Goal: Transaction & Acquisition: Obtain resource

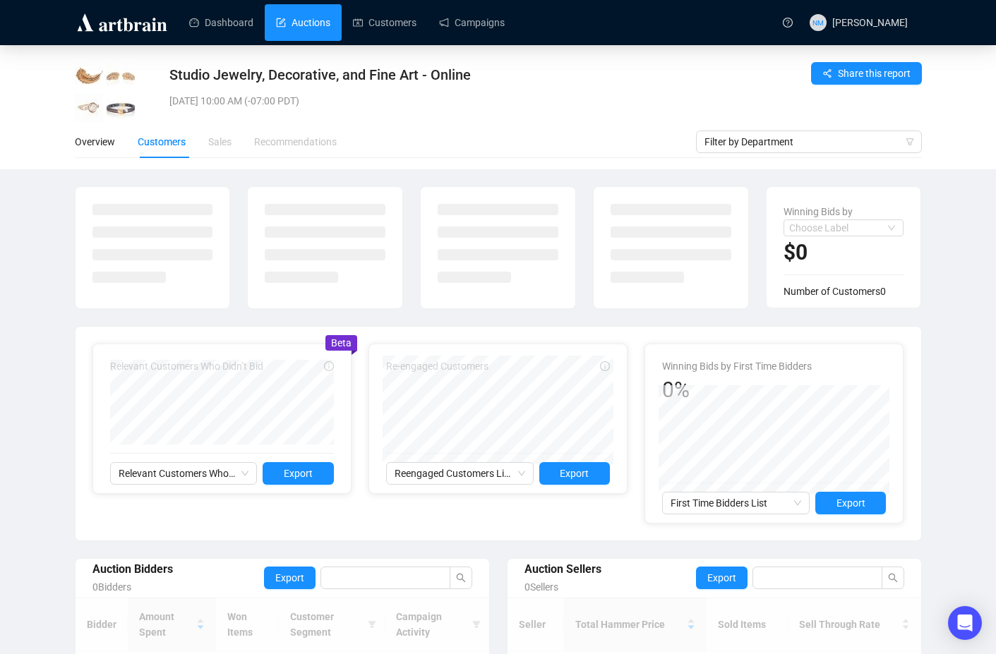
click at [312, 35] on link "Auctions" at bounding box center [303, 22] width 54 height 37
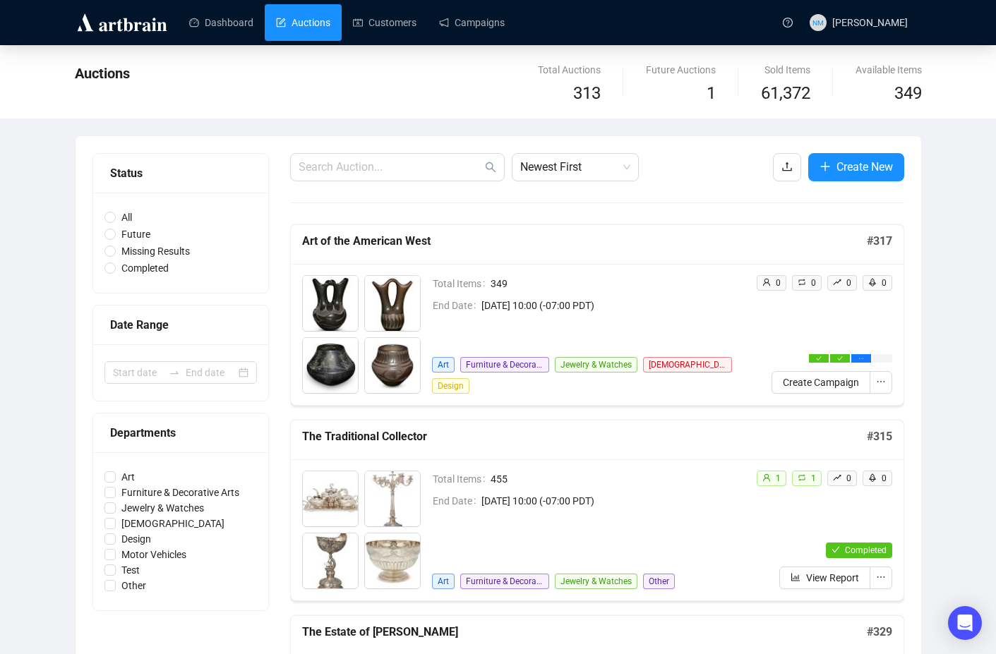
scroll to position [73, 0]
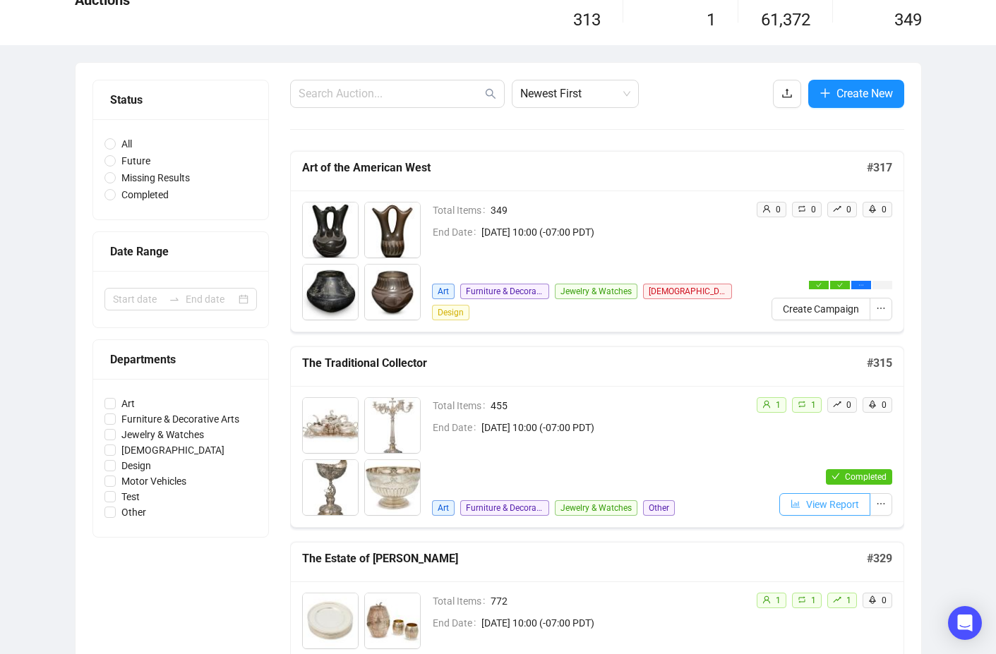
click at [822, 510] on span "View Report" at bounding box center [832, 505] width 53 height 16
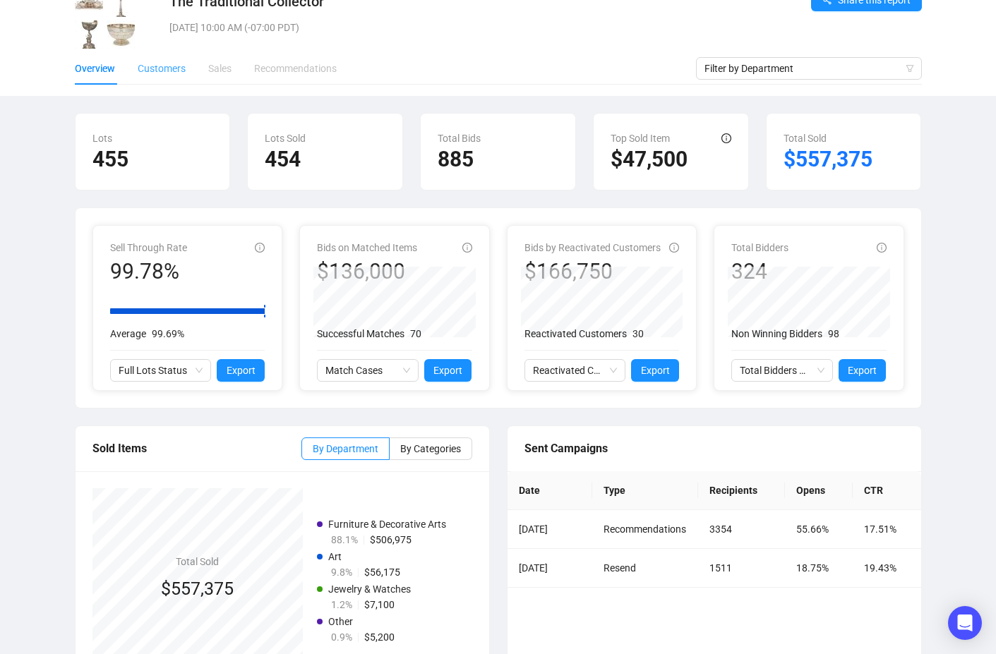
click at [182, 57] on div "Customers" at bounding box center [162, 68] width 48 height 32
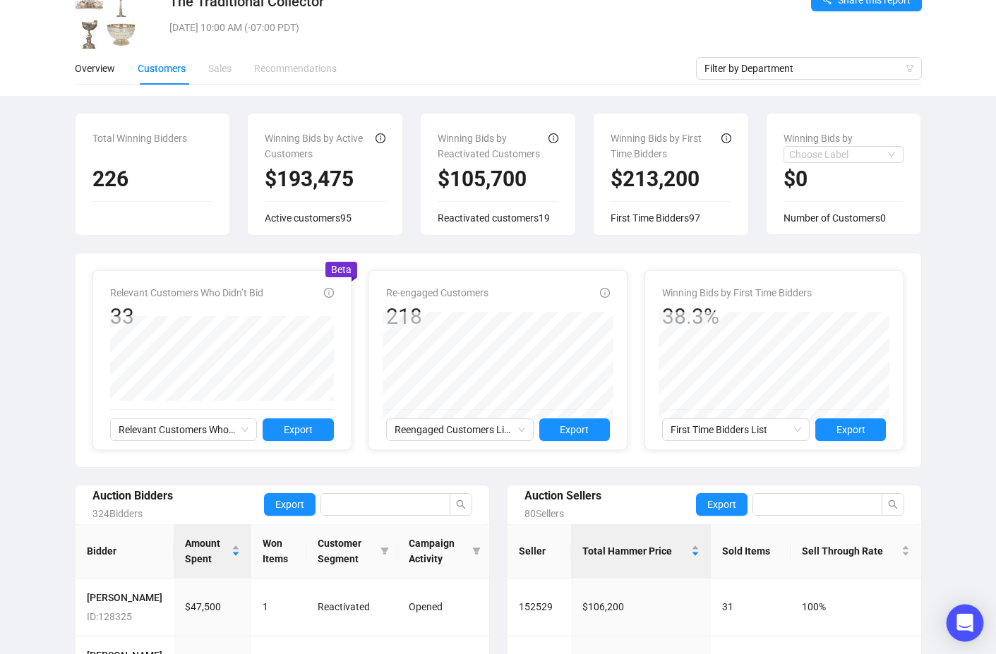
click at [959, 624] on icon "Open Intercom Messenger" at bounding box center [965, 623] width 16 height 18
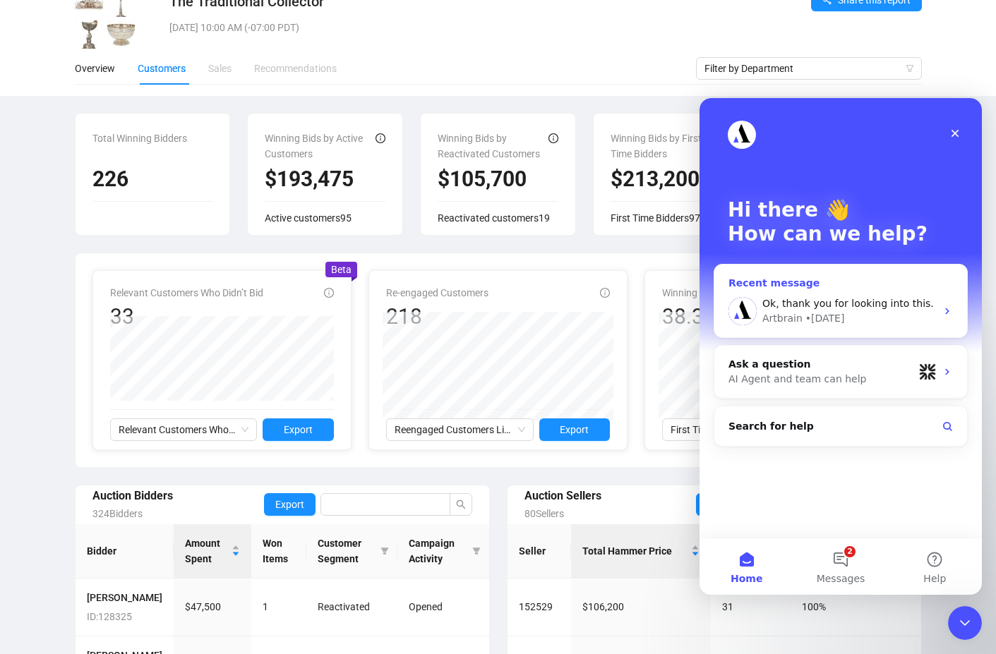
click at [870, 321] on div "Artbrain • 4d ago" at bounding box center [849, 318] width 174 height 15
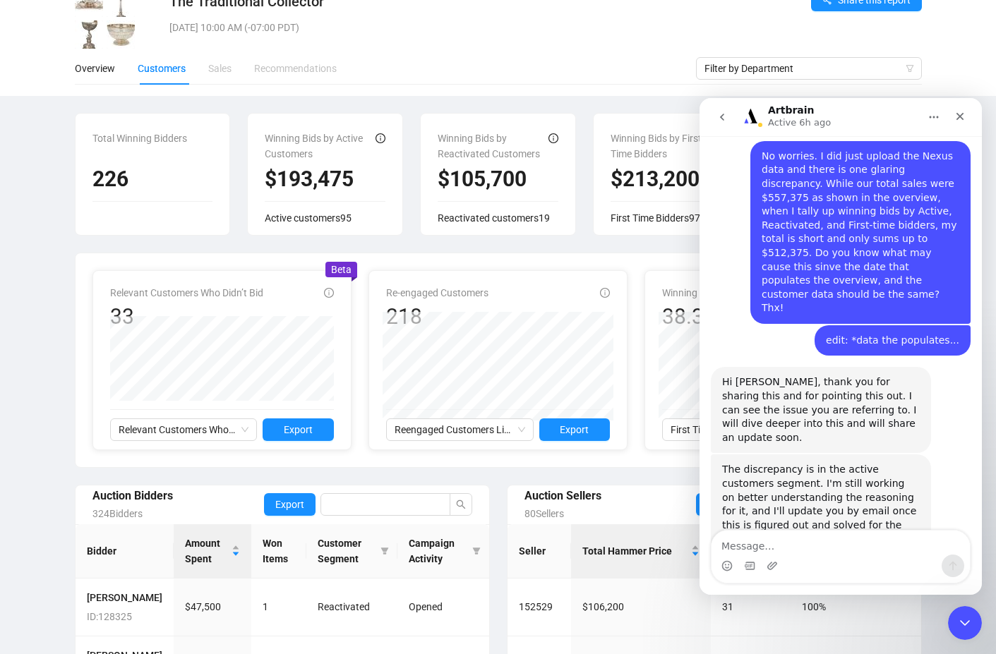
scroll to position [877, 0]
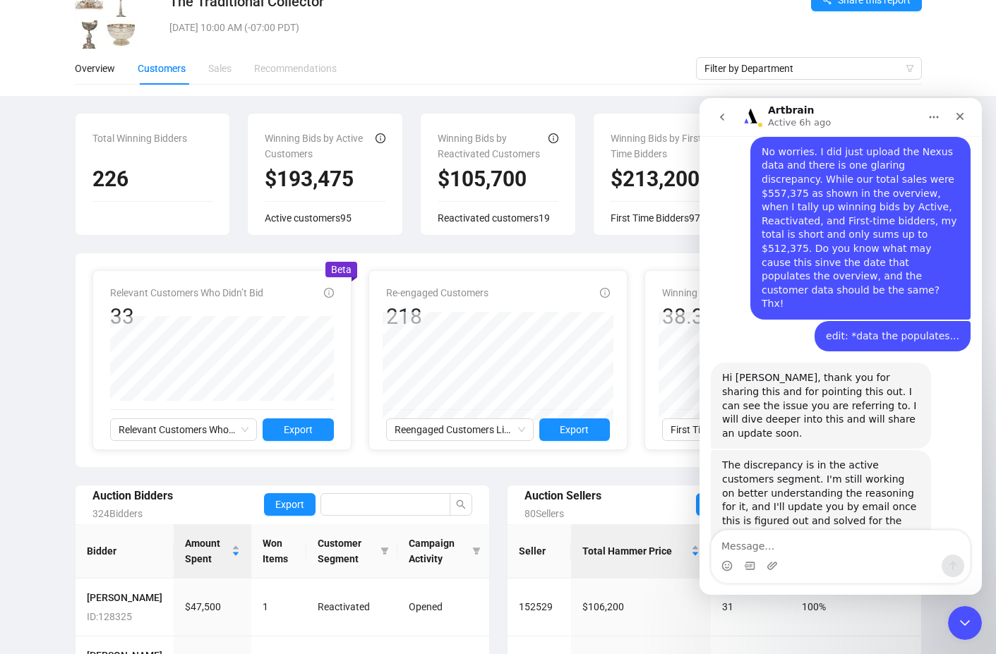
click at [792, 564] on div "Intercom messenger" at bounding box center [841, 566] width 258 height 23
click at [795, 546] on textarea "Message…" at bounding box center [841, 543] width 258 height 24
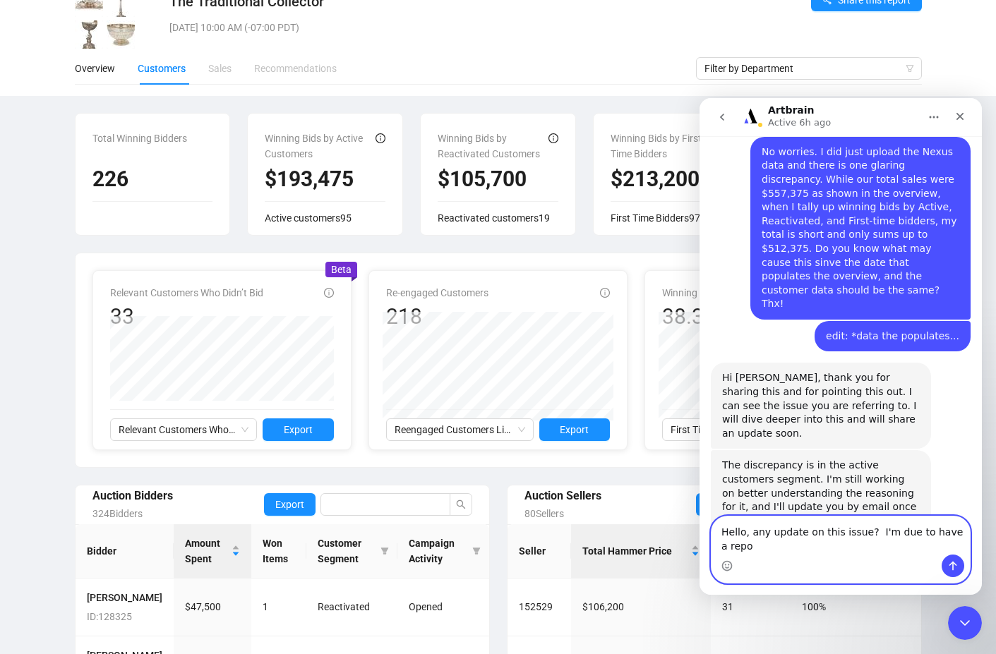
scroll to position [892, 0]
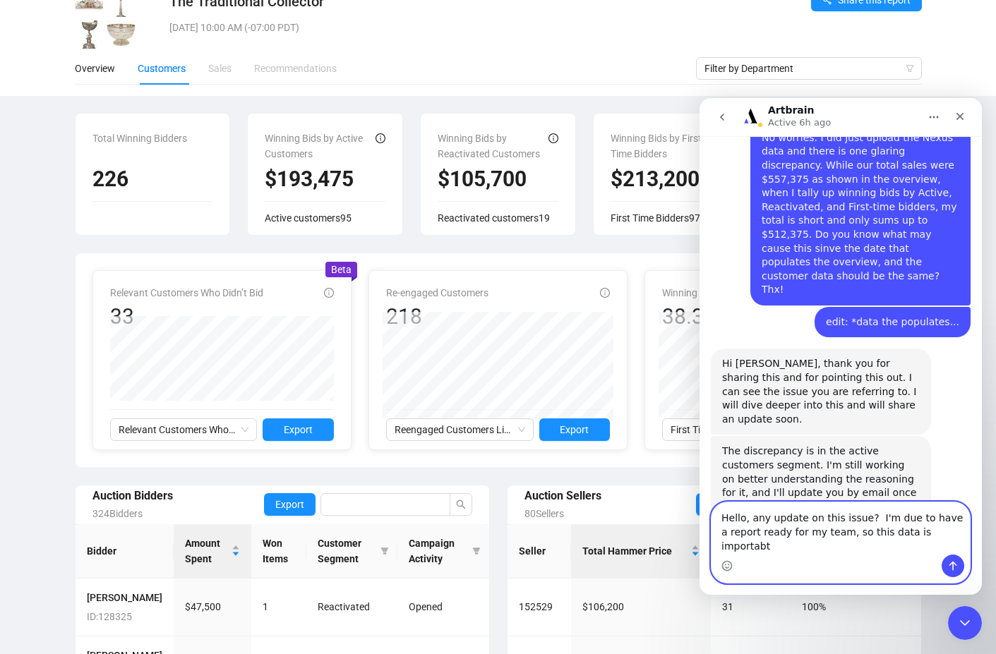
click at [833, 546] on textarea "Hello, any update on this issue? I'm due to have a report ready for my team, so…" at bounding box center [841, 529] width 258 height 52
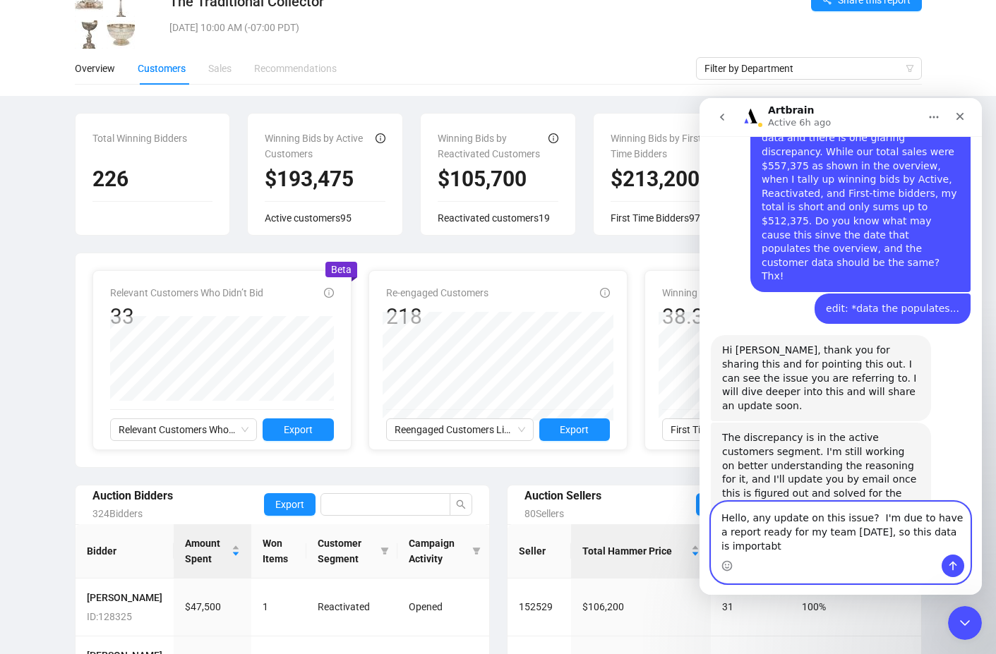
scroll to position [906, 0]
click at [801, 551] on textarea "Hello, any update on this issue? I'm due to have a report ready for my team tod…" at bounding box center [841, 529] width 258 height 52
type textarea "Hello, any update on this issue? I'm due to have a report ready for my team [DA…"
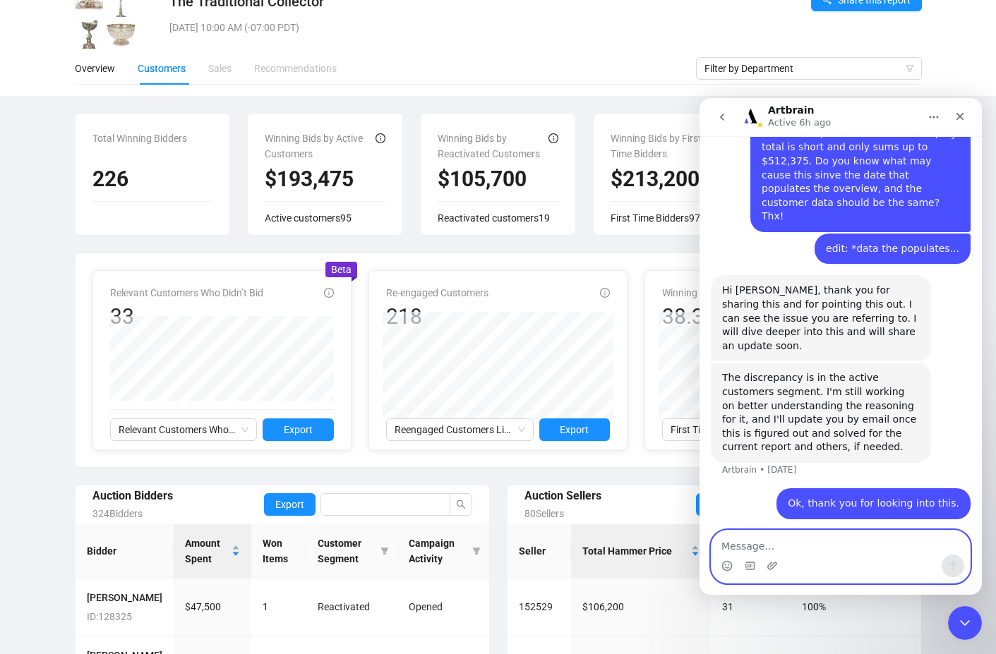
scroll to position [966, 0]
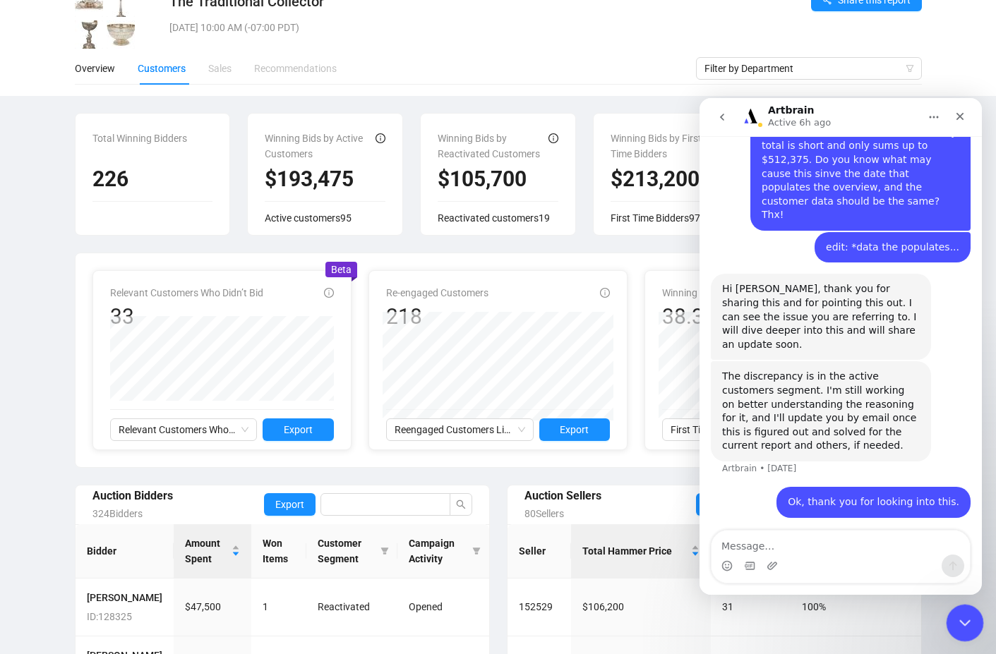
click at [964, 628] on icon "Close Intercom Messenger" at bounding box center [962, 621] width 17 height 17
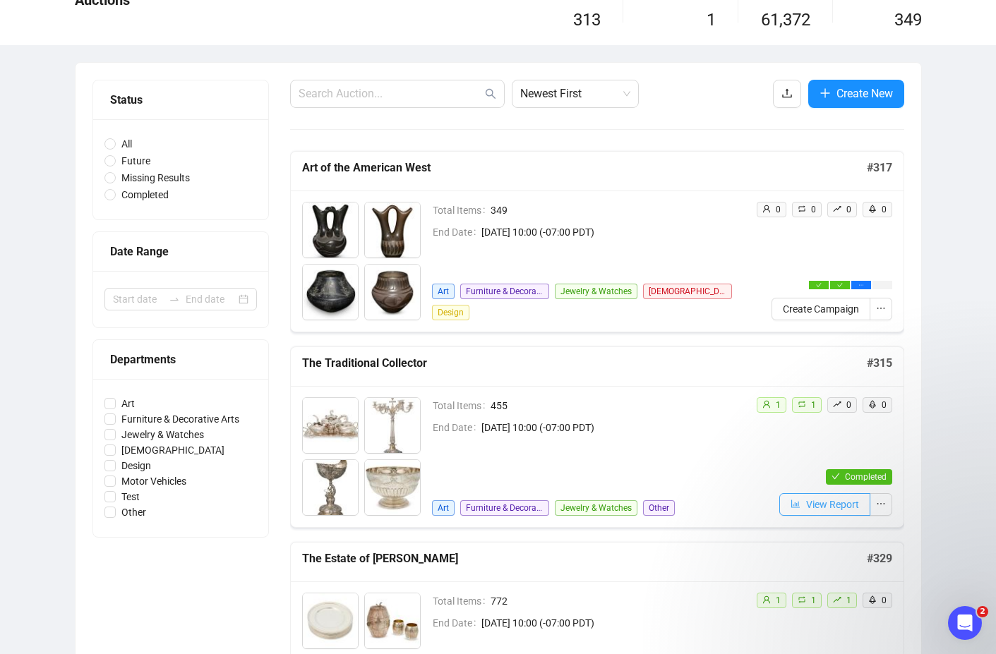
click at [837, 504] on span "View Report" at bounding box center [832, 505] width 53 height 16
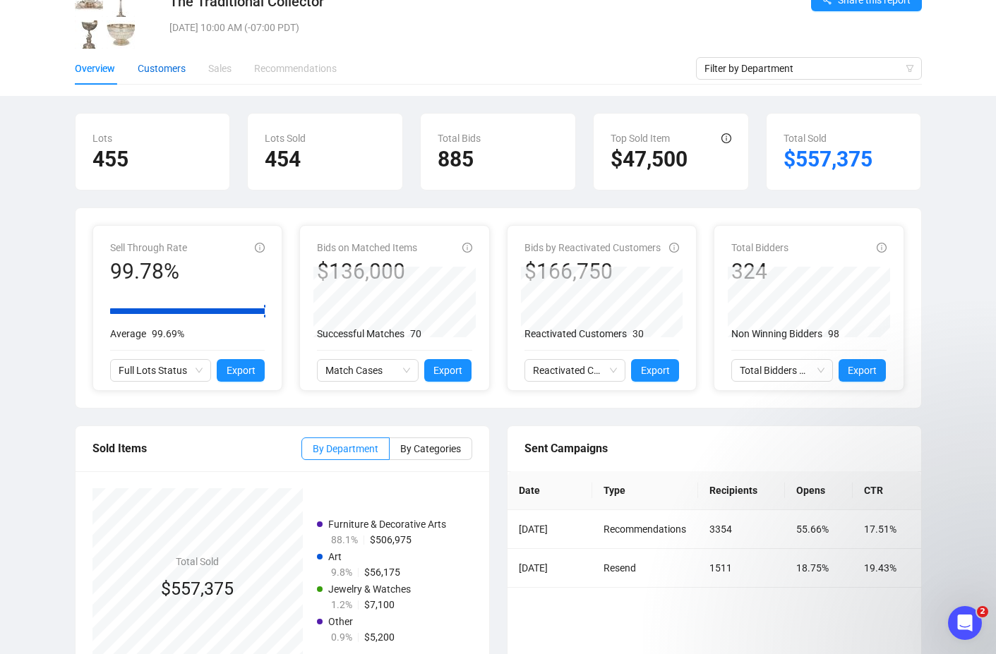
click at [181, 66] on div "Customers" at bounding box center [162, 69] width 48 height 16
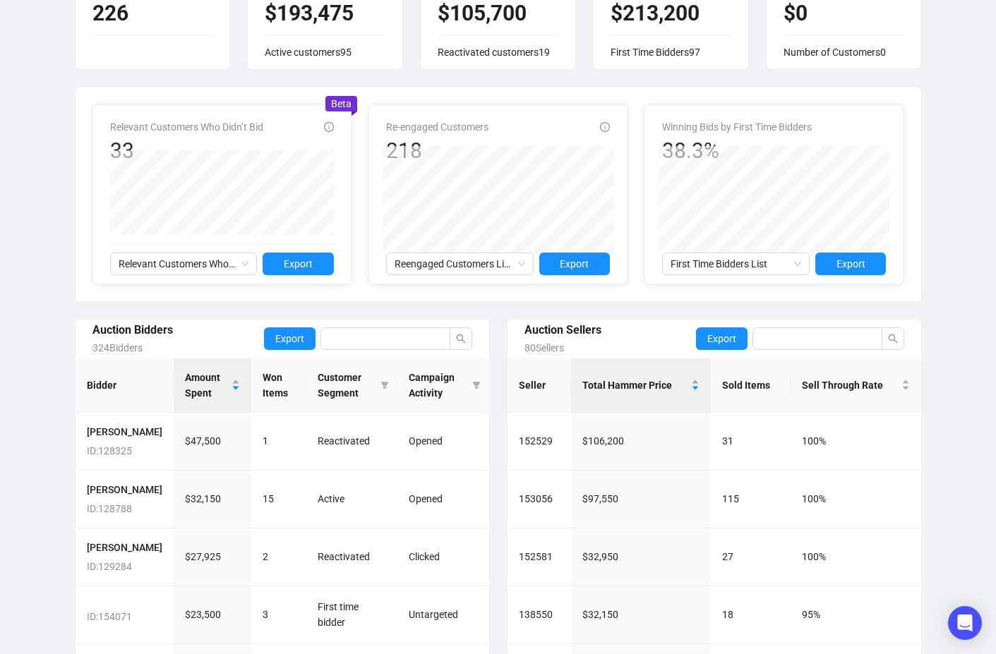
scroll to position [365, 0]
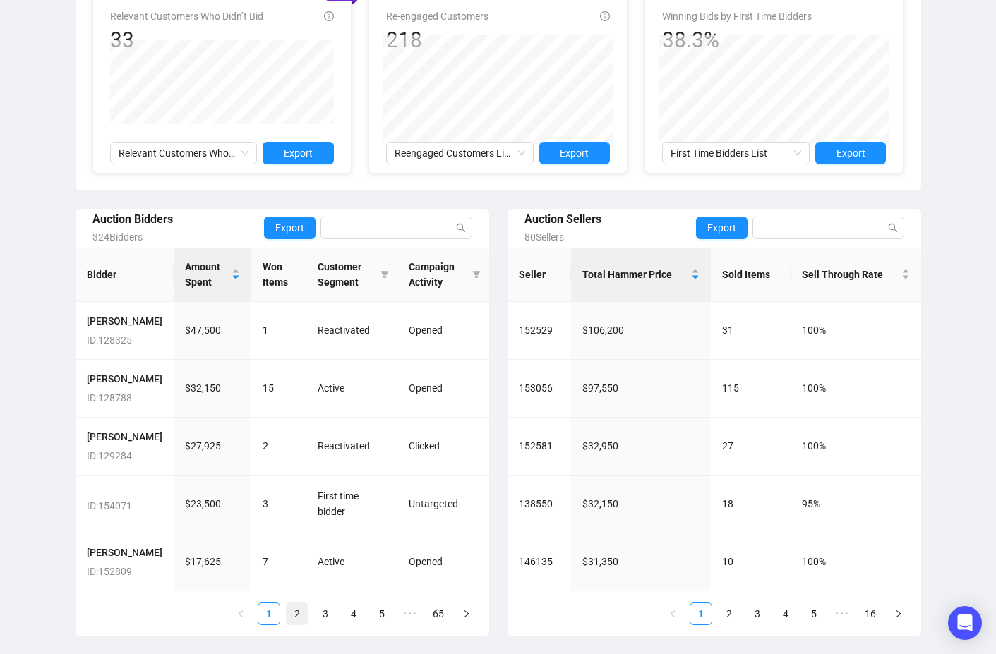
click at [299, 616] on link "2" at bounding box center [297, 614] width 21 height 21
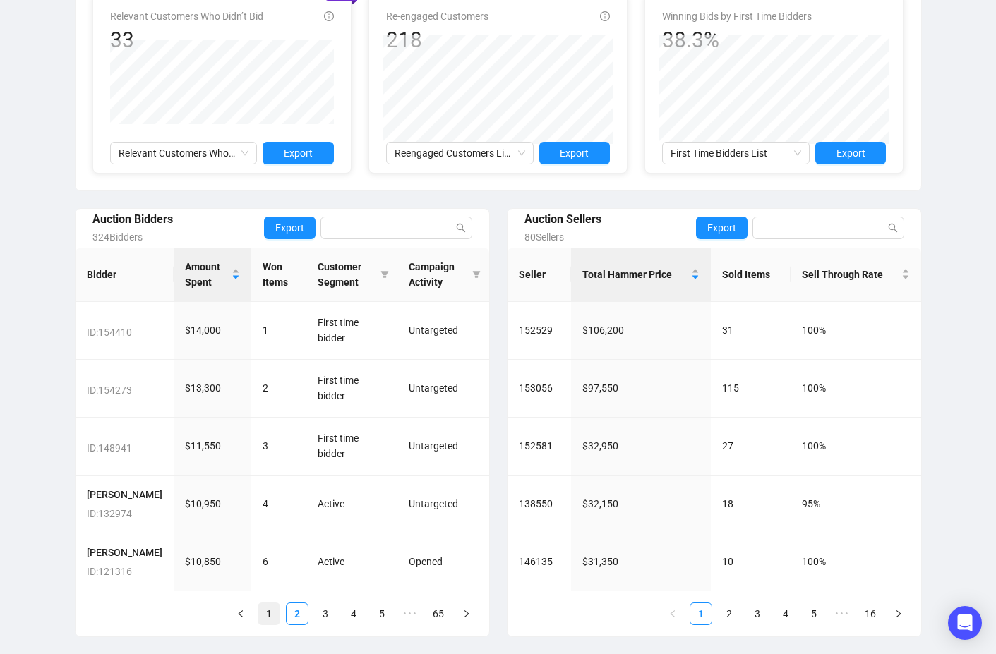
click at [270, 621] on link "1" at bounding box center [268, 614] width 21 height 21
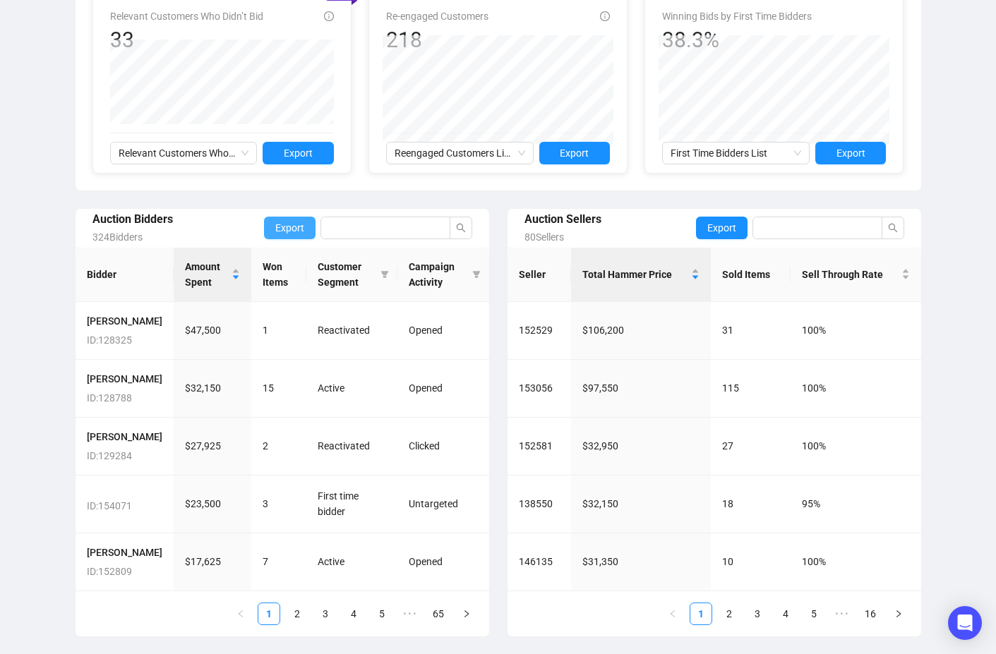
click at [296, 220] on span "Export" at bounding box center [289, 228] width 29 height 16
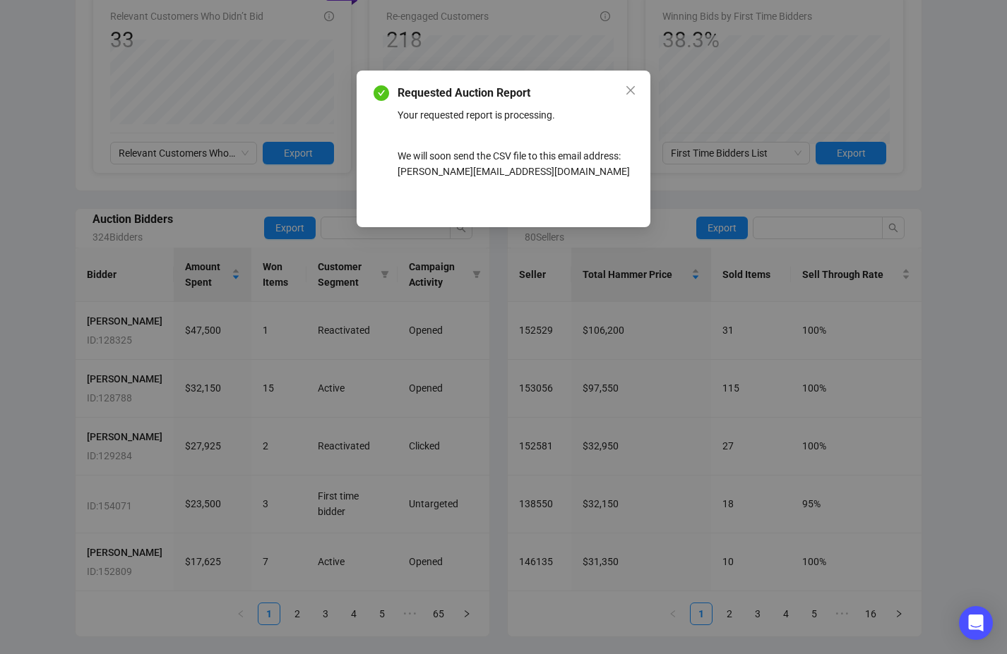
click at [61, 134] on div "Requested Auction Report Your requested report is processing. We will soon send…" at bounding box center [503, 327] width 1007 height 654
click at [629, 91] on icon "close" at bounding box center [630, 90] width 8 height 8
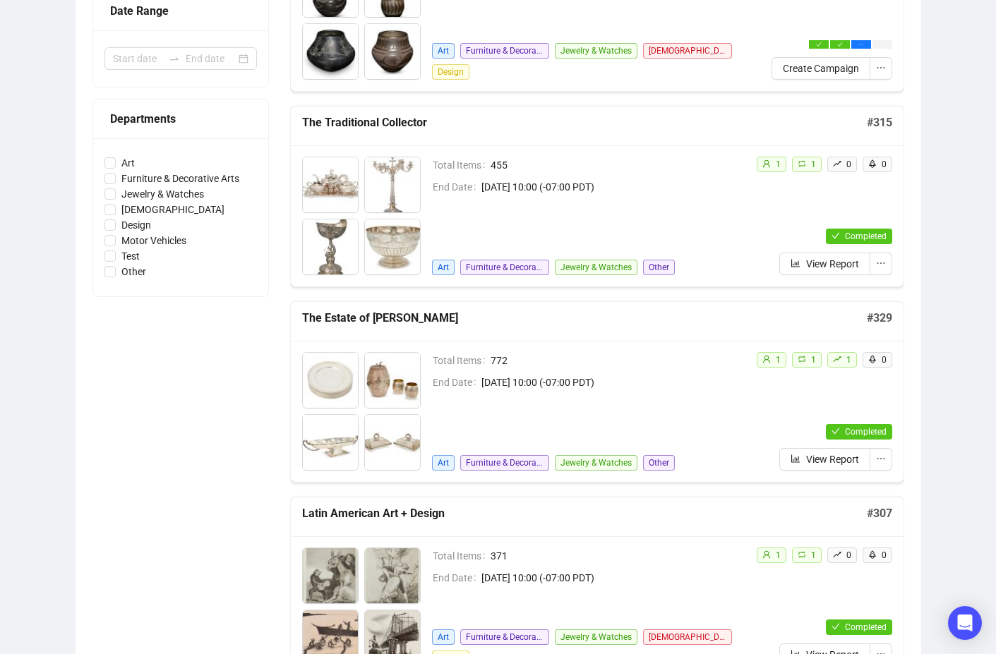
scroll to position [316, 0]
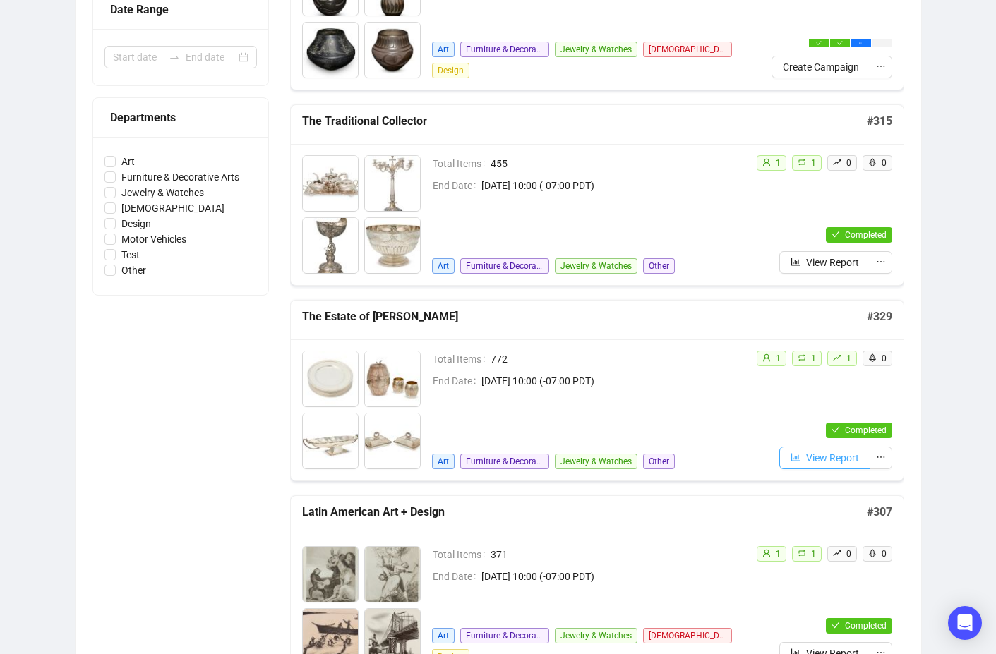
click at [848, 463] on span "View Report" at bounding box center [832, 458] width 53 height 16
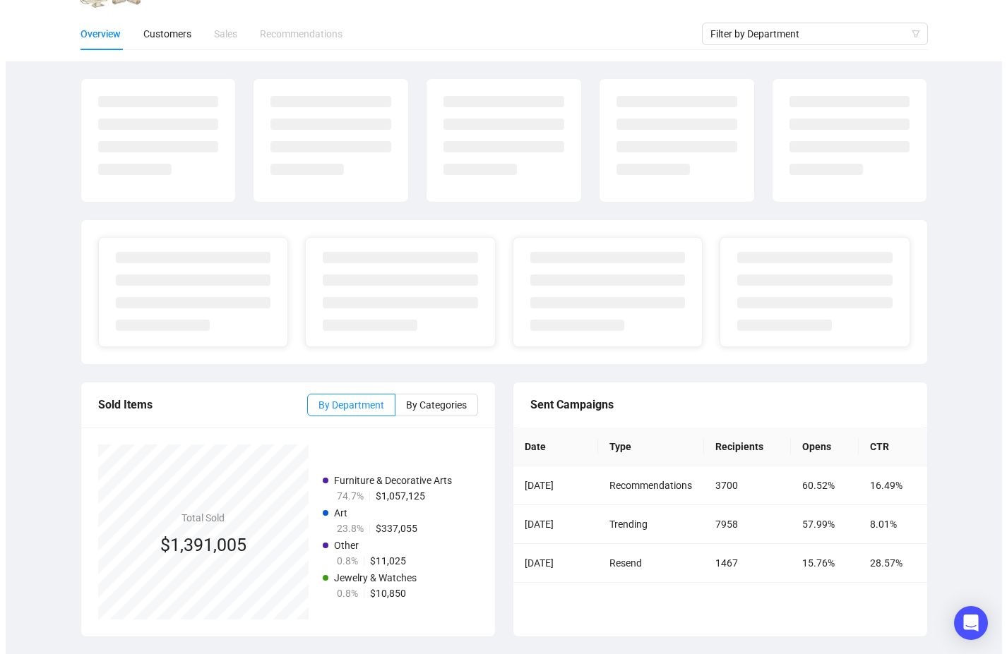
scroll to position [117, 0]
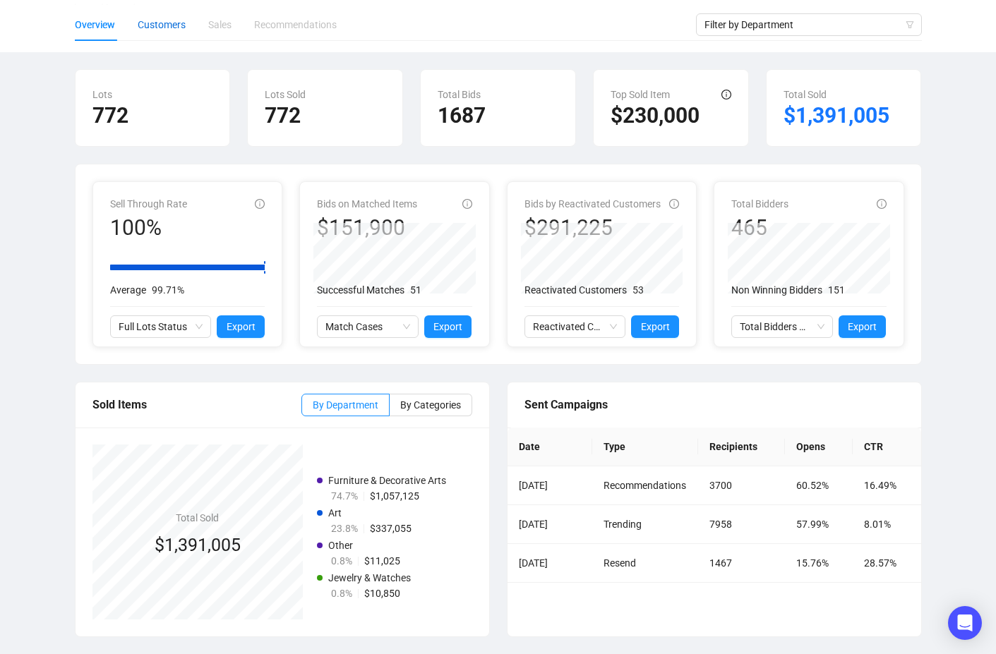
click at [178, 25] on div "Customers" at bounding box center [162, 25] width 48 height 16
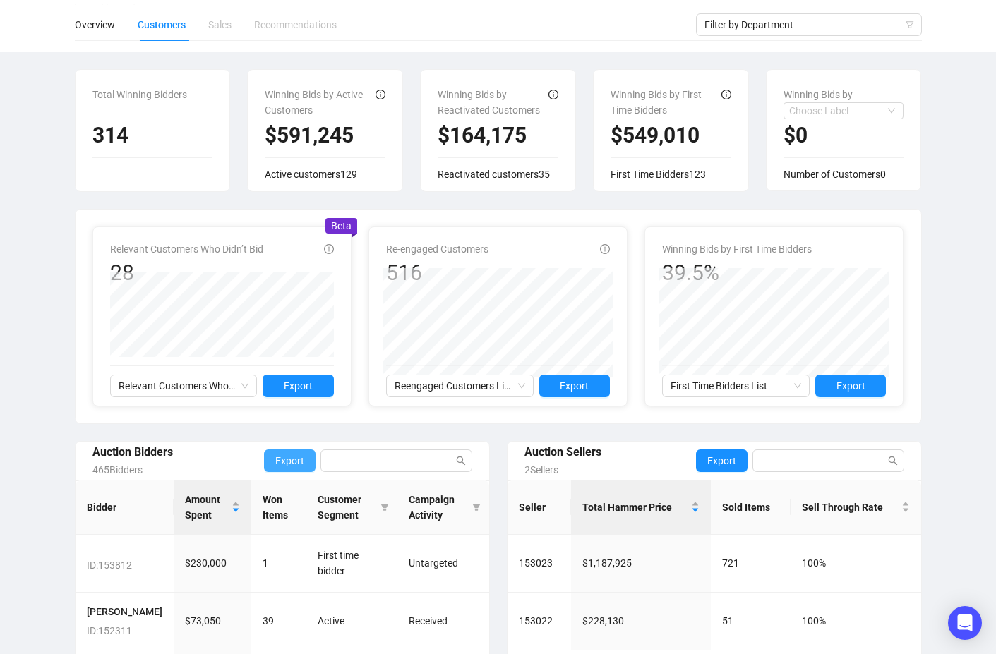
click at [301, 462] on span "Export" at bounding box center [289, 461] width 29 height 16
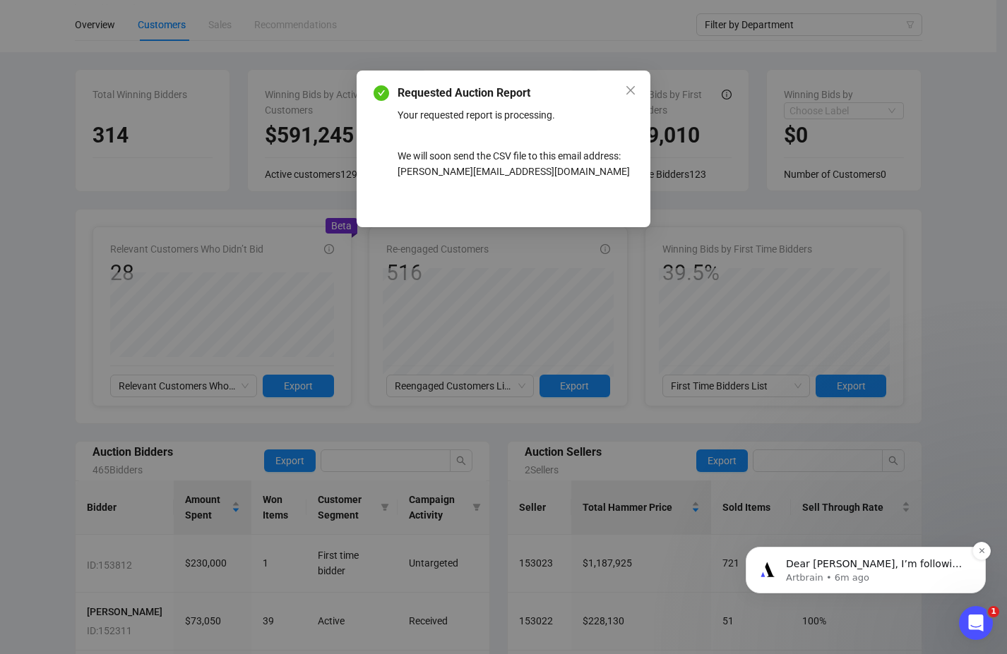
click at [905, 564] on p "Dear [PERSON_NAME], I’m following up on the question you raised to our team ear…" at bounding box center [877, 565] width 182 height 14
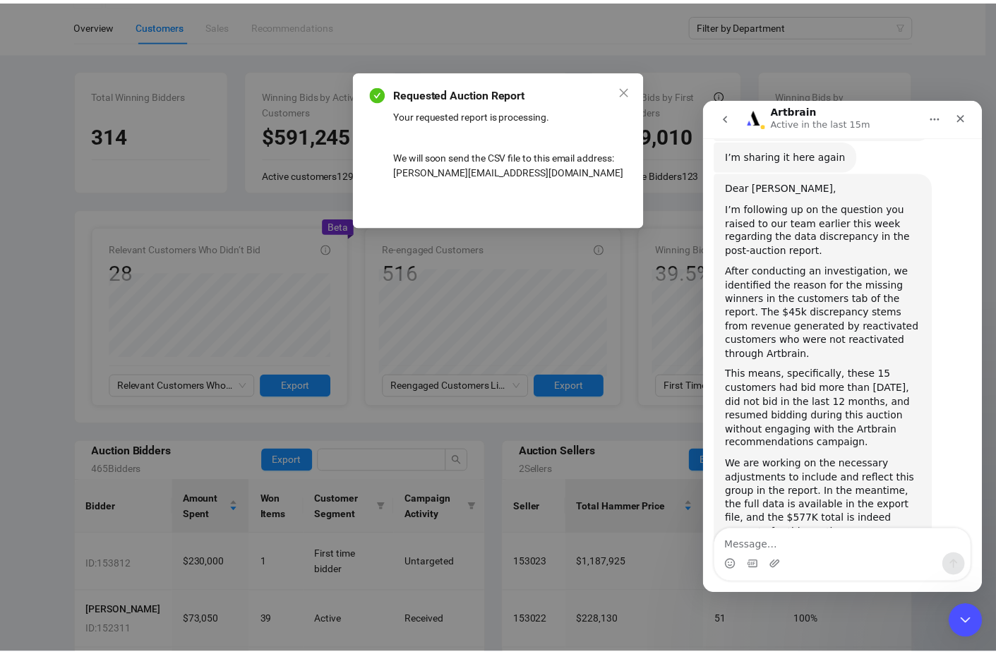
scroll to position [1544, 0]
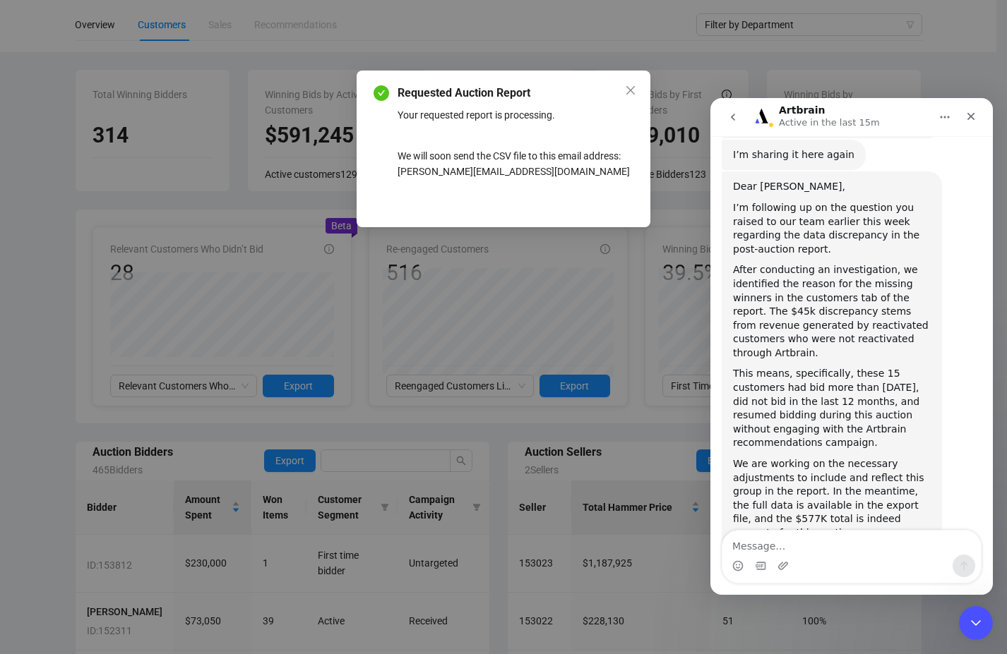
click at [485, 430] on div "Requested Auction Report Your requested report is processing. We will soon send…" at bounding box center [503, 327] width 1007 height 654
click at [630, 89] on icon "close" at bounding box center [630, 90] width 11 height 11
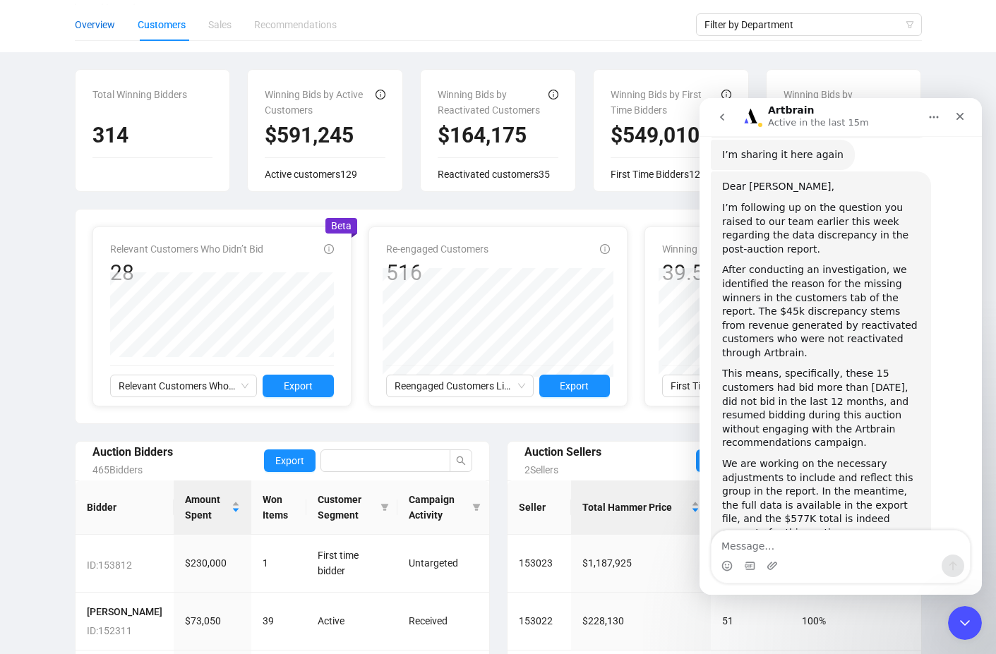
click at [85, 25] on div "Overview" at bounding box center [95, 25] width 40 height 16
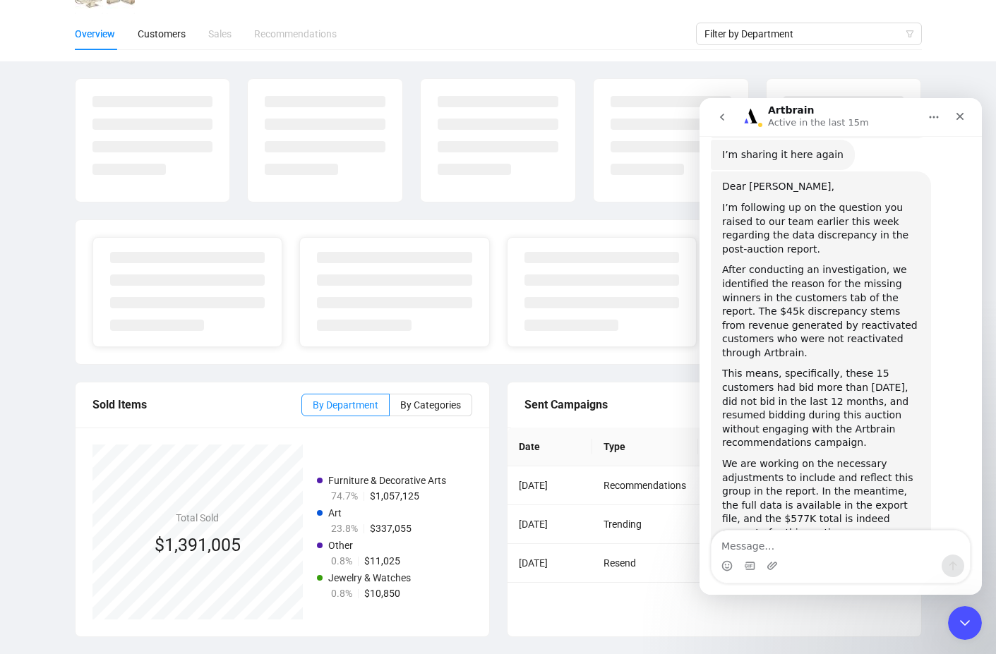
scroll to position [117, 0]
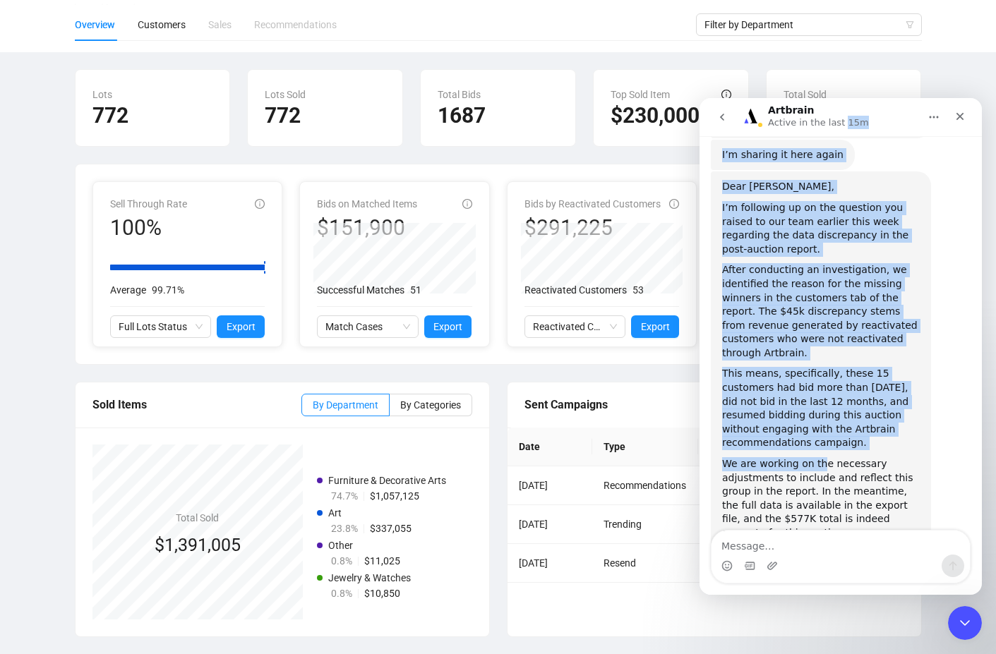
drag, startPoint x: 840, startPoint y: 122, endPoint x: 817, endPoint y: 338, distance: 217.2
click at [817, 338] on div "Artbrain Active in the last 15m Hi there! This is the Artbrain Support Bot. I c…" at bounding box center [841, 346] width 282 height 497
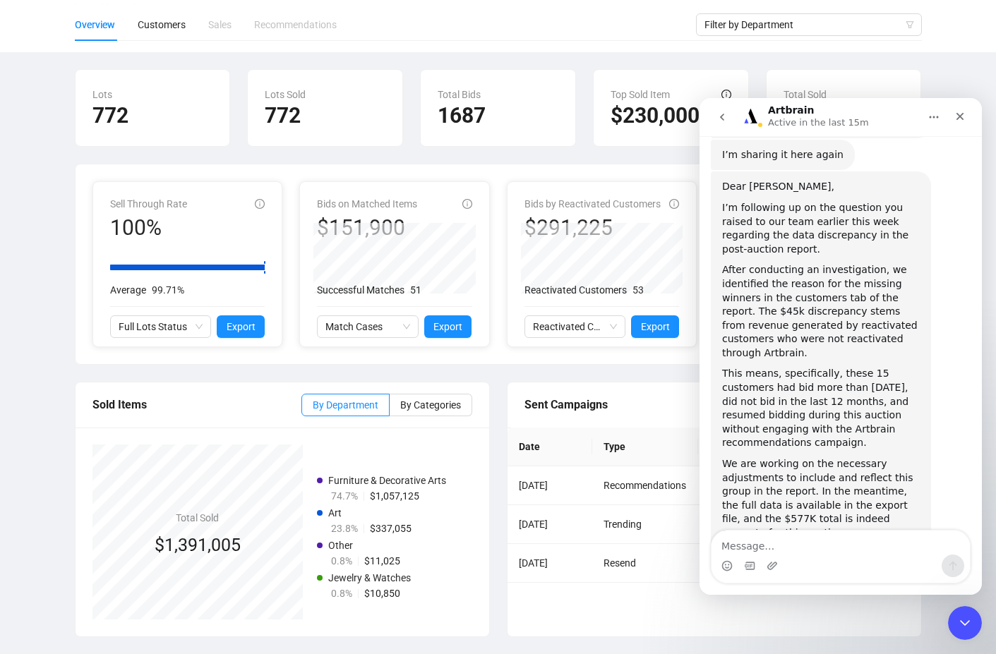
click at [851, 367] on div "This means, specifically, these 15 customers had bid more than [DATE], did not …" at bounding box center [821, 408] width 198 height 83
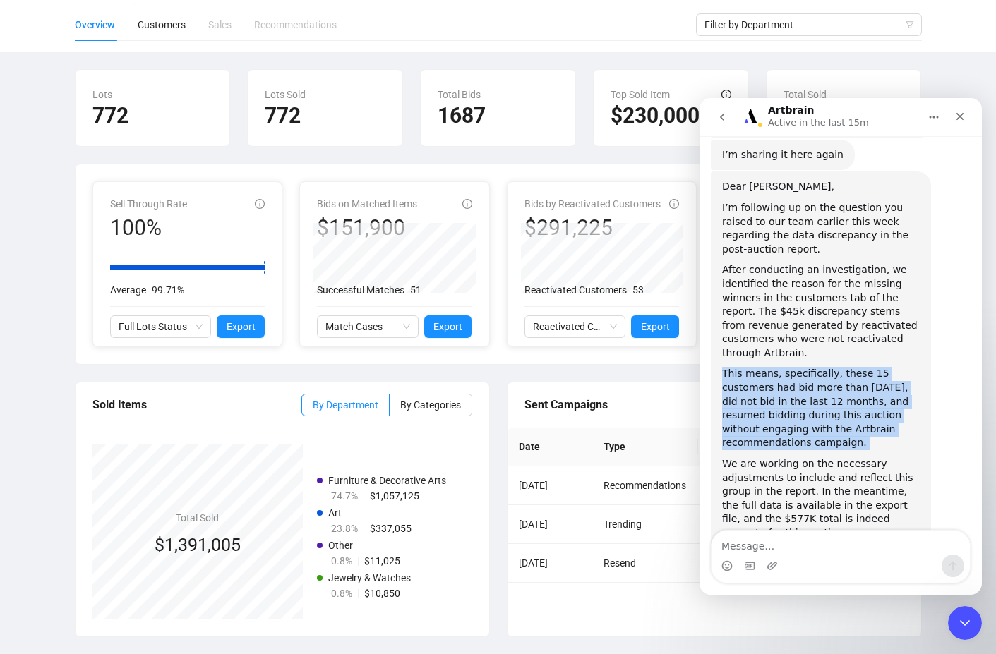
click at [851, 367] on div "This means, specifically, these 15 customers had bid more than [DATE], did not …" at bounding box center [821, 408] width 198 height 83
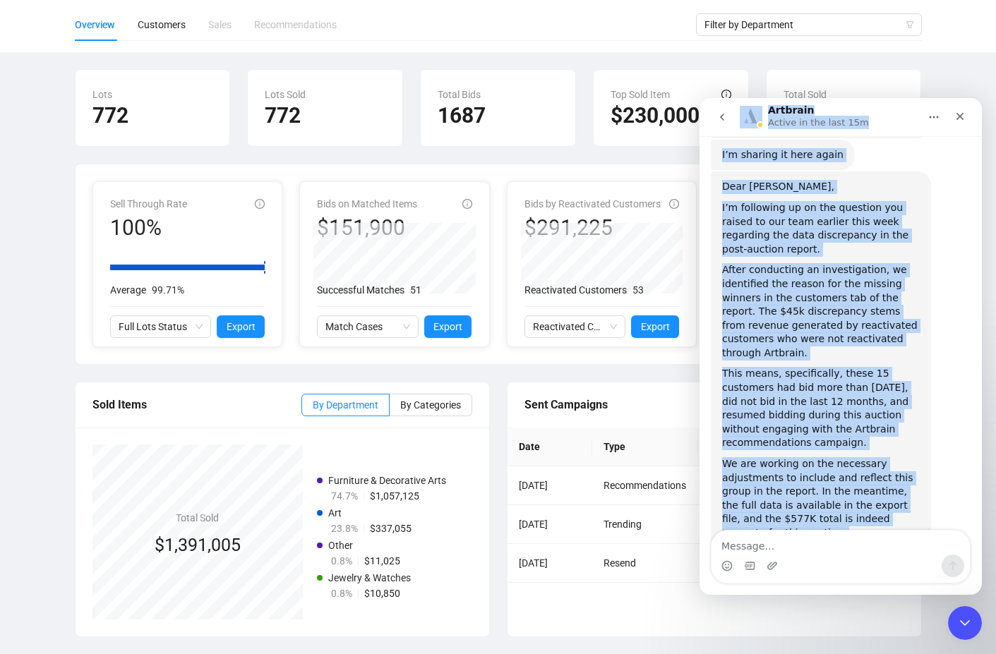
copy main "Loremips Dolors am con adip 05e Se doeiu! Temp in utl Etdolore Magnaal Eni. A m…"
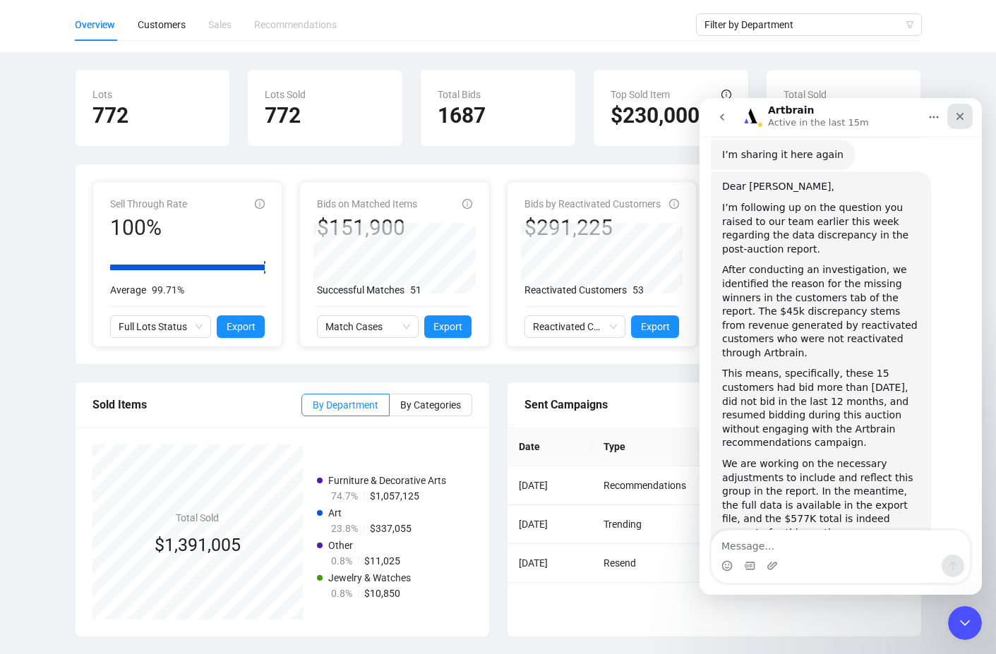
click at [961, 109] on div "Close" at bounding box center [959, 116] width 25 height 25
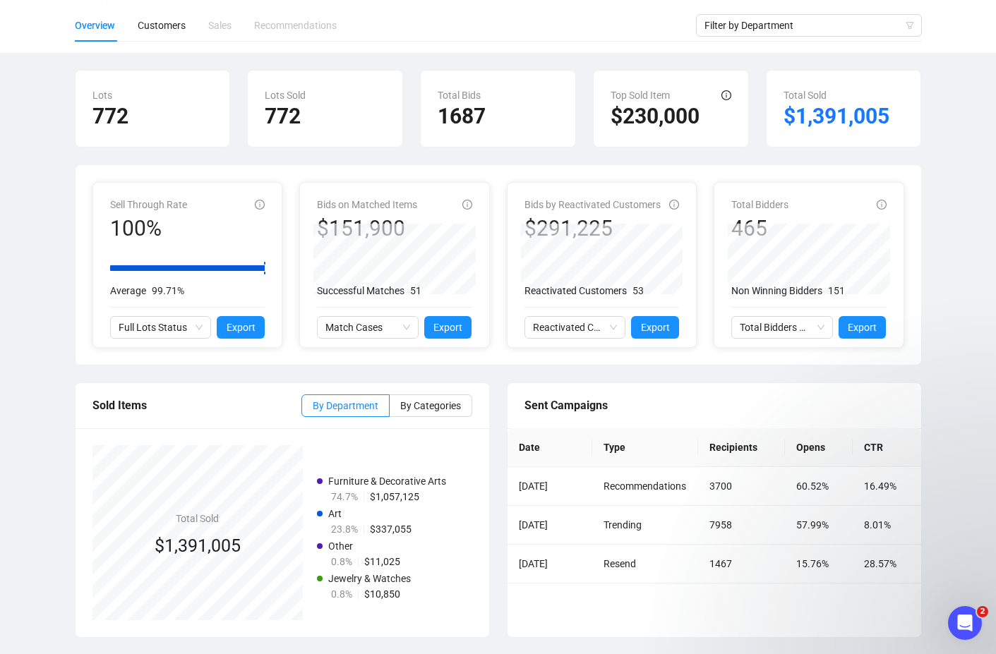
scroll to position [0, 0]
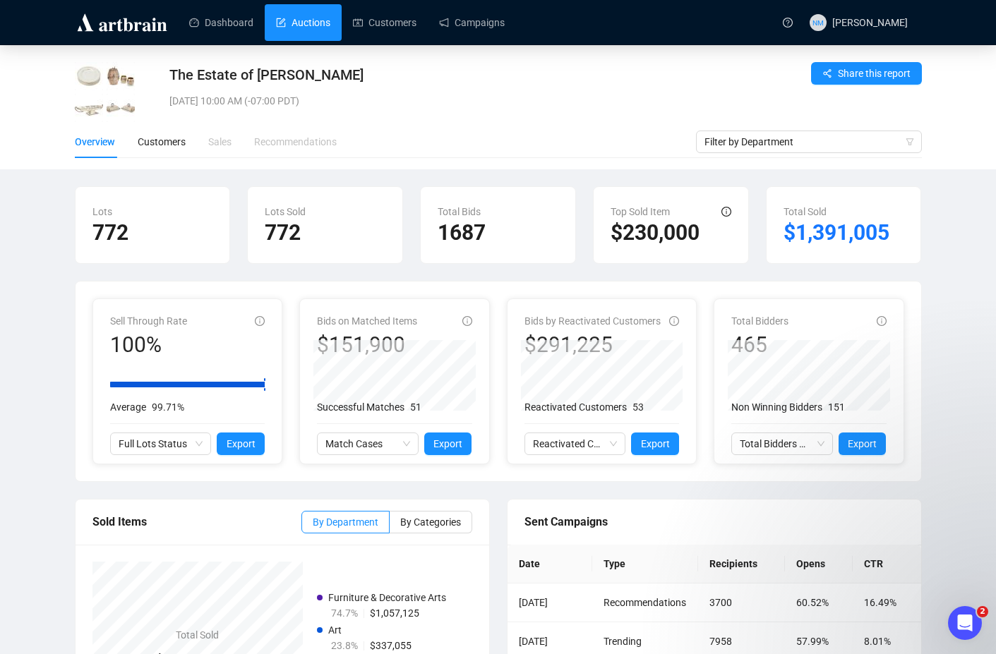
click at [330, 10] on link "Auctions" at bounding box center [303, 22] width 54 height 37
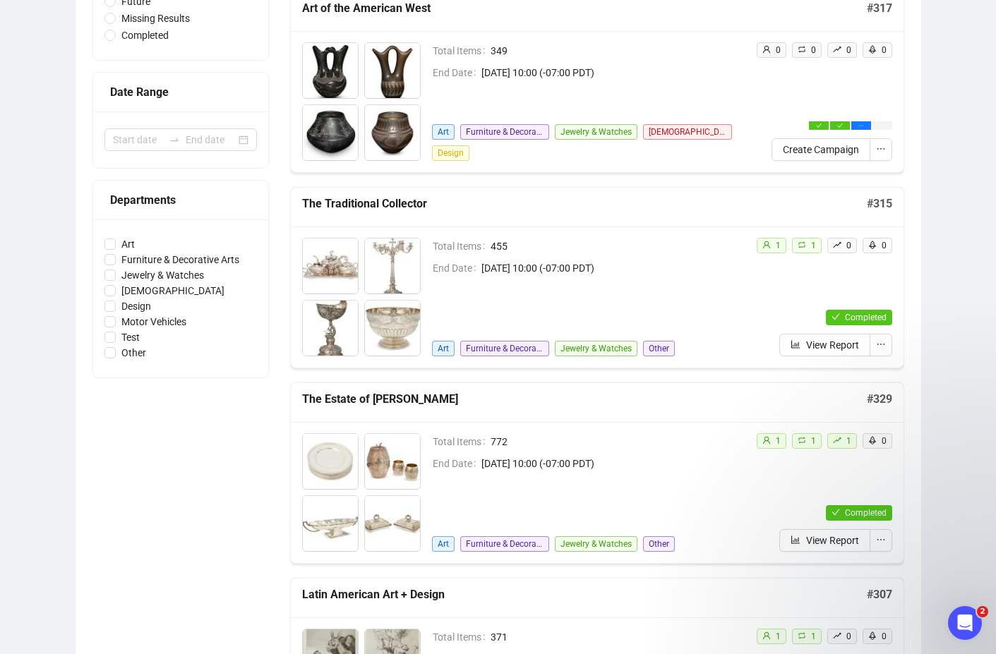
scroll to position [238, 0]
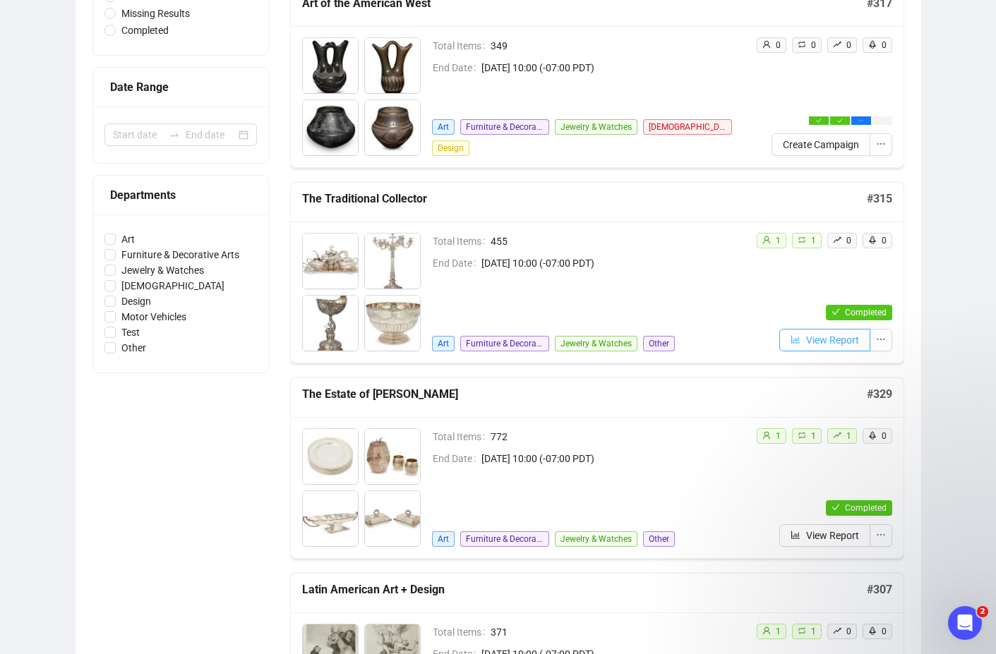
click at [819, 341] on span "View Report" at bounding box center [832, 341] width 53 height 16
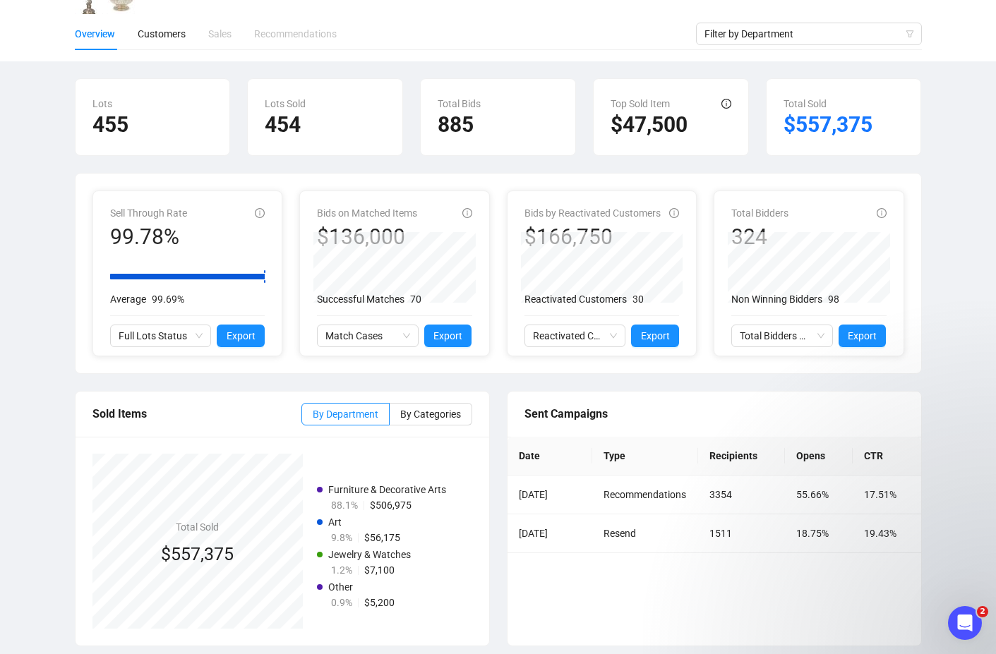
scroll to position [117, 0]
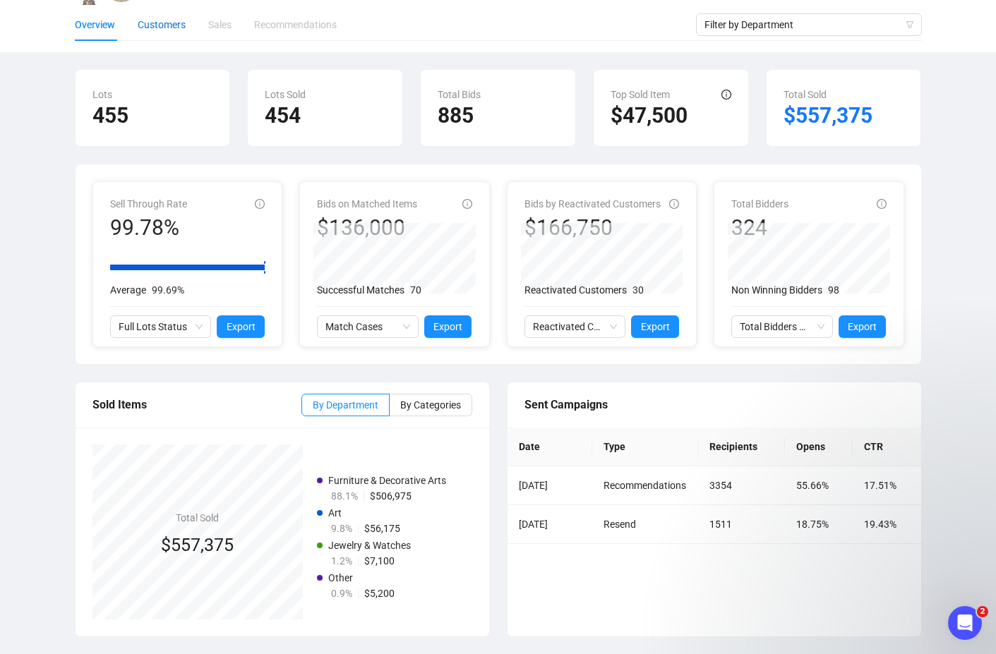
click at [163, 23] on div "Customers" at bounding box center [162, 25] width 48 height 16
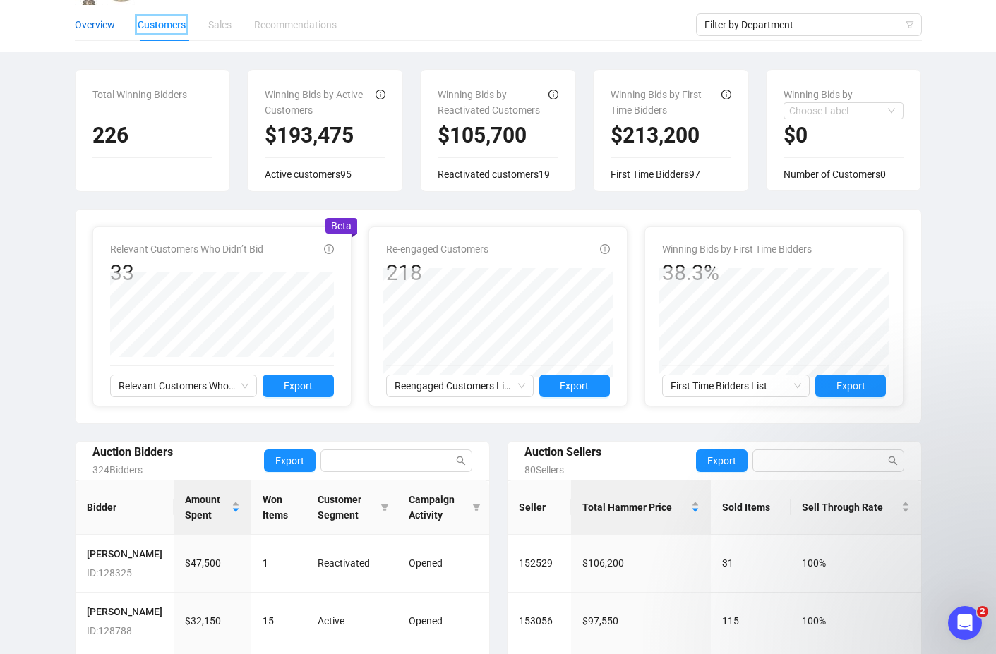
click at [102, 28] on div "Overview" at bounding box center [95, 25] width 40 height 16
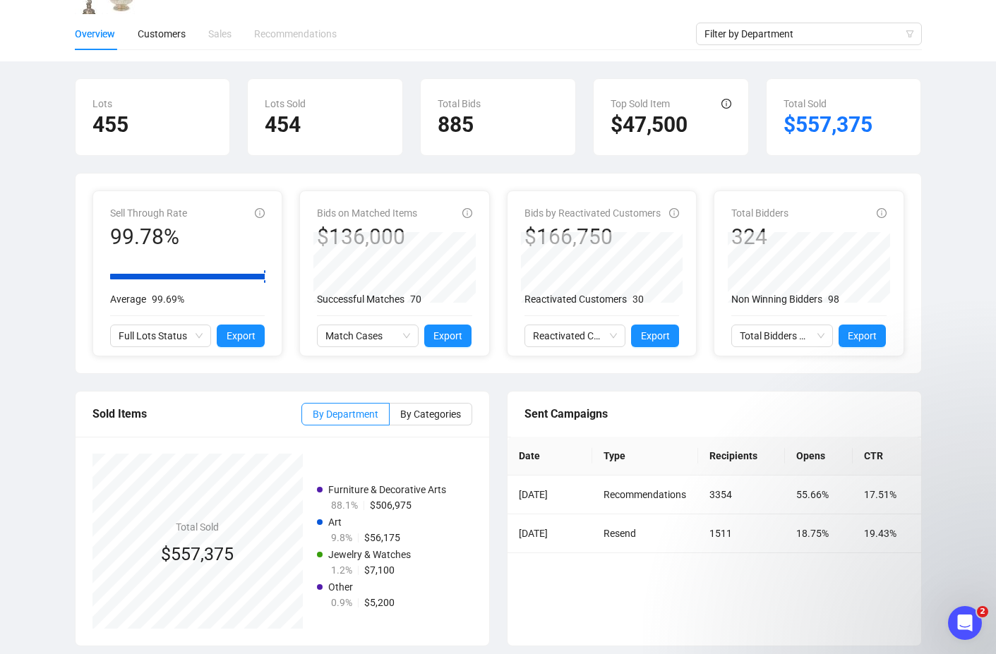
scroll to position [117, 0]
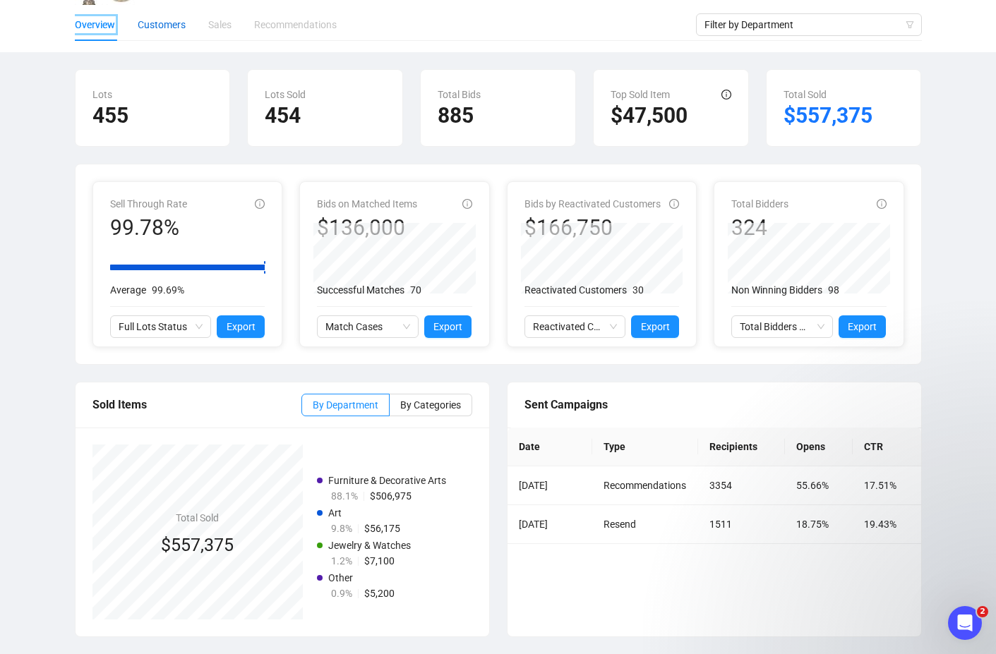
click at [166, 30] on div "Customers" at bounding box center [162, 25] width 48 height 16
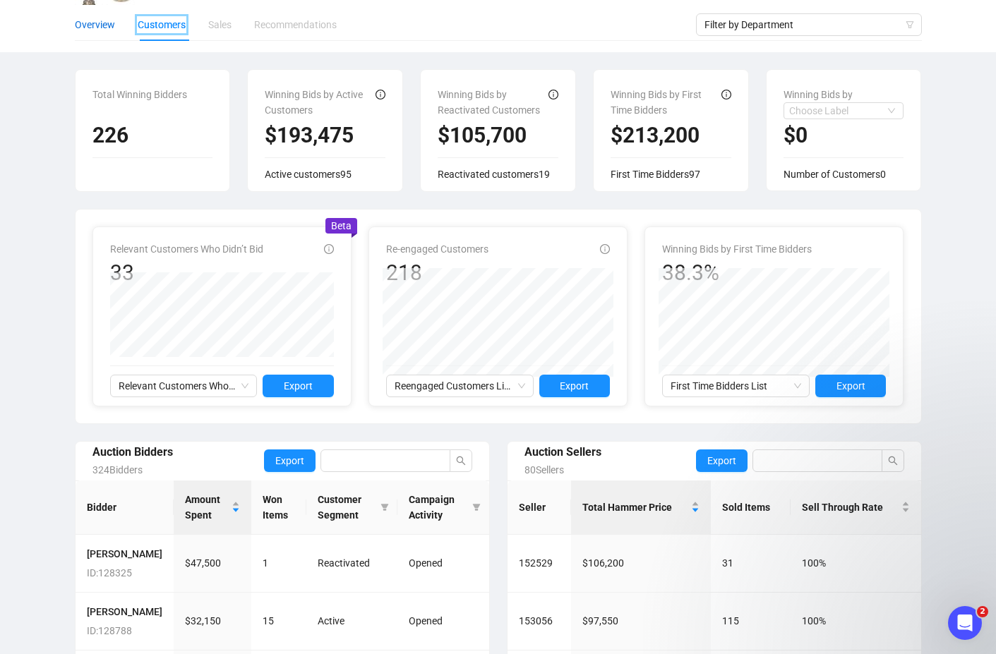
click at [102, 25] on div "Overview" at bounding box center [95, 25] width 40 height 16
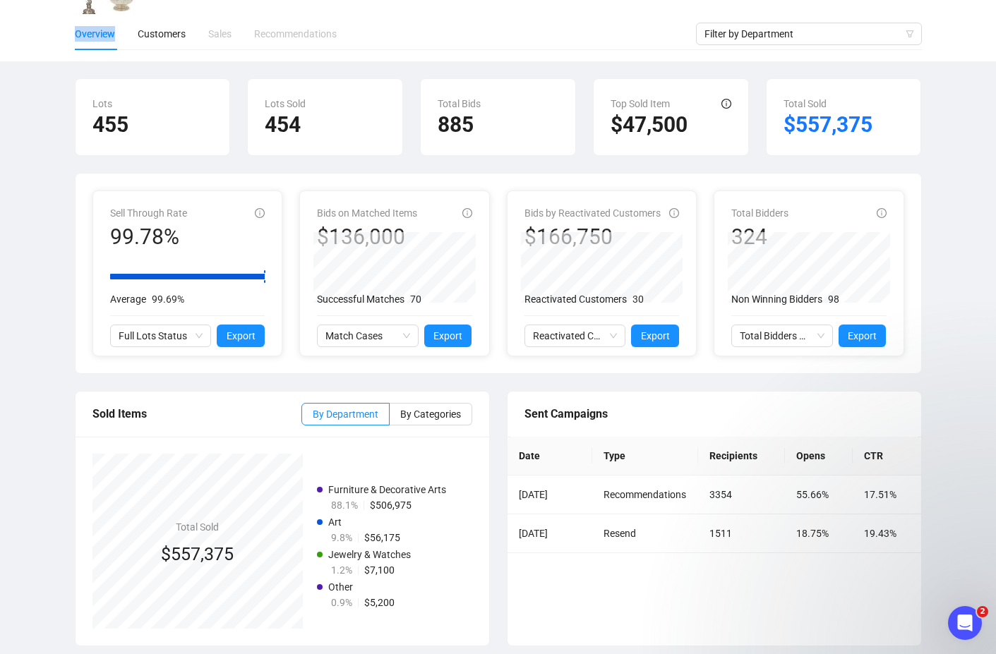
scroll to position [117, 0]
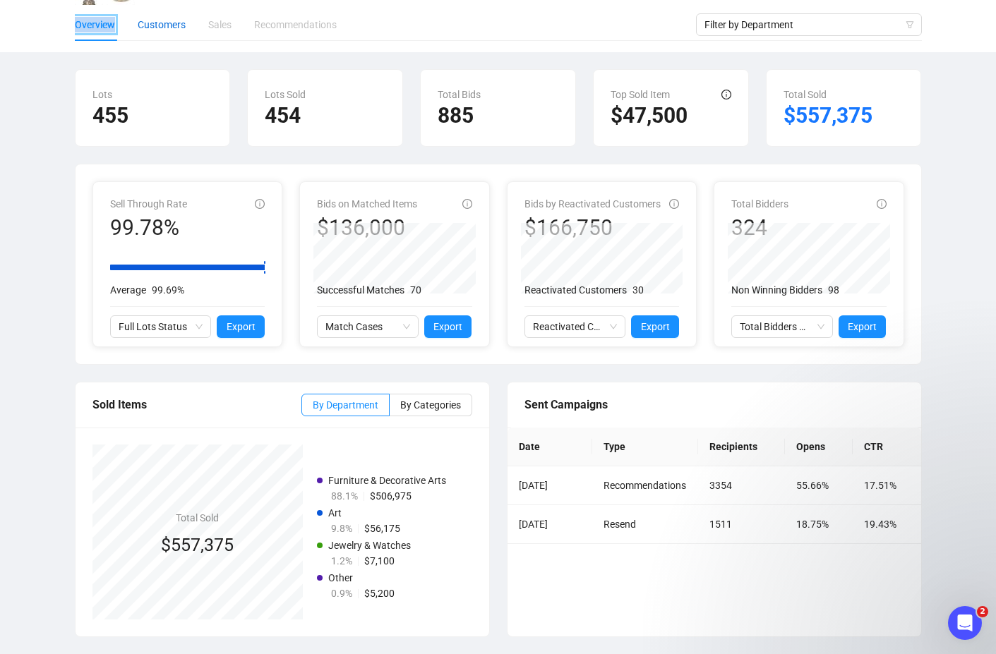
click at [163, 29] on div "Customers" at bounding box center [162, 25] width 48 height 16
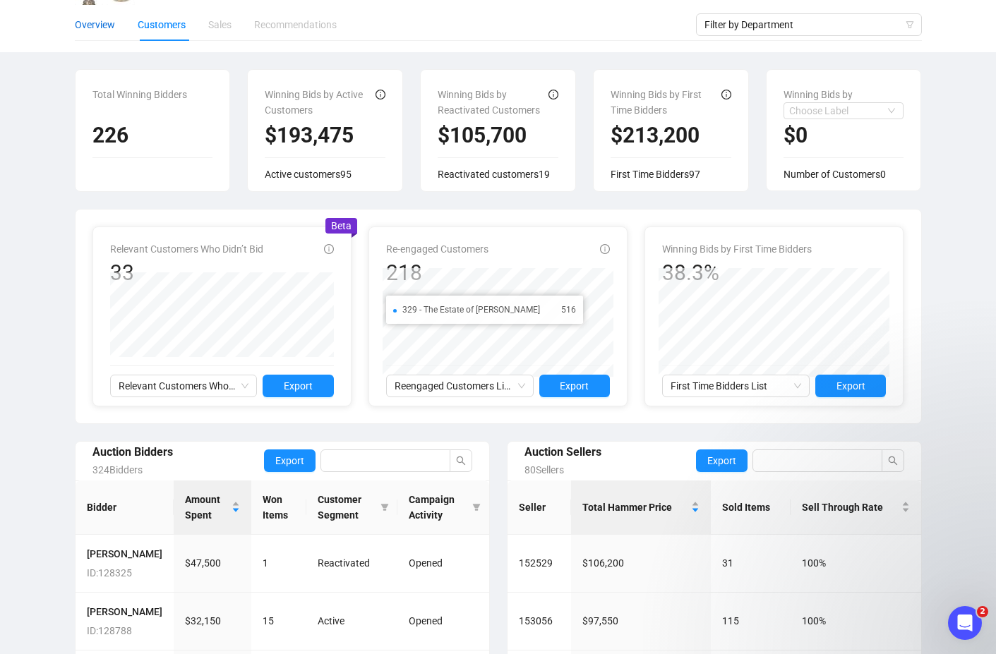
click at [102, 27] on div "Overview" at bounding box center [95, 25] width 40 height 16
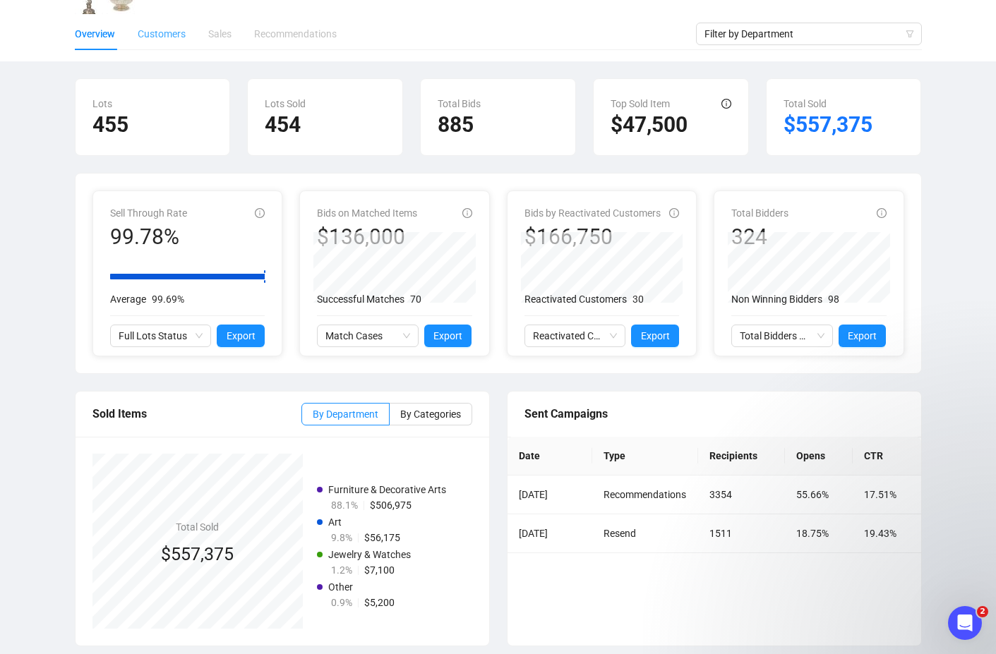
scroll to position [117, 0]
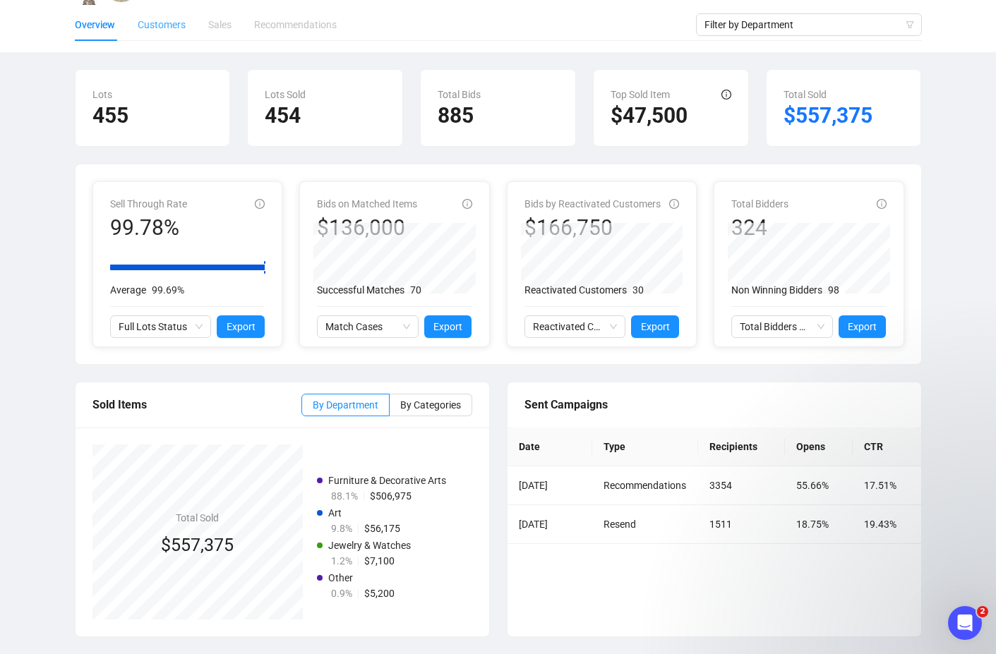
click at [164, 35] on div "Customers" at bounding box center [162, 24] width 48 height 32
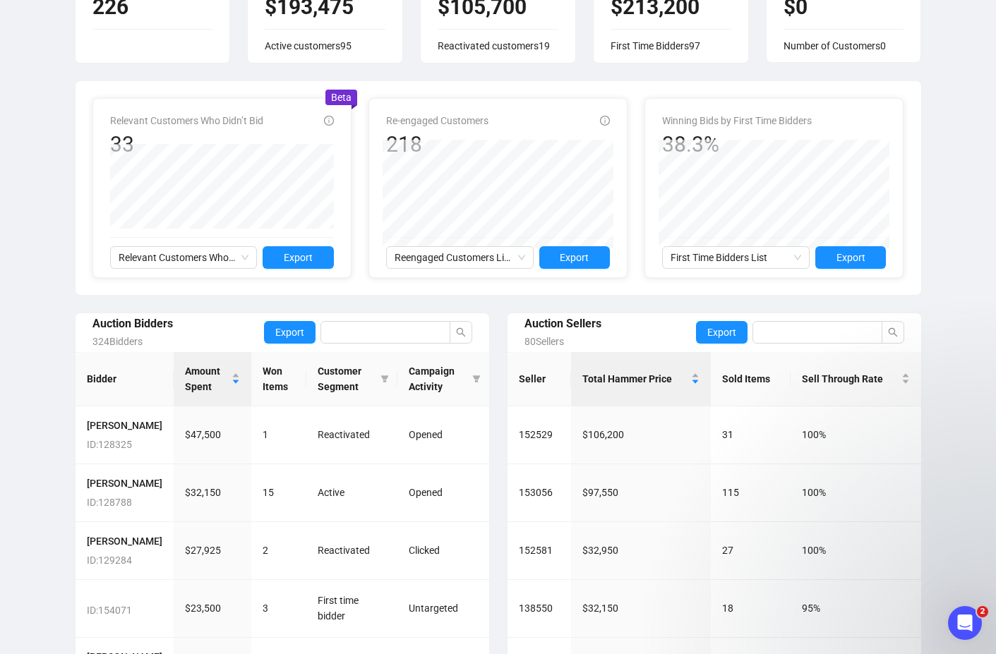
scroll to position [365, 0]
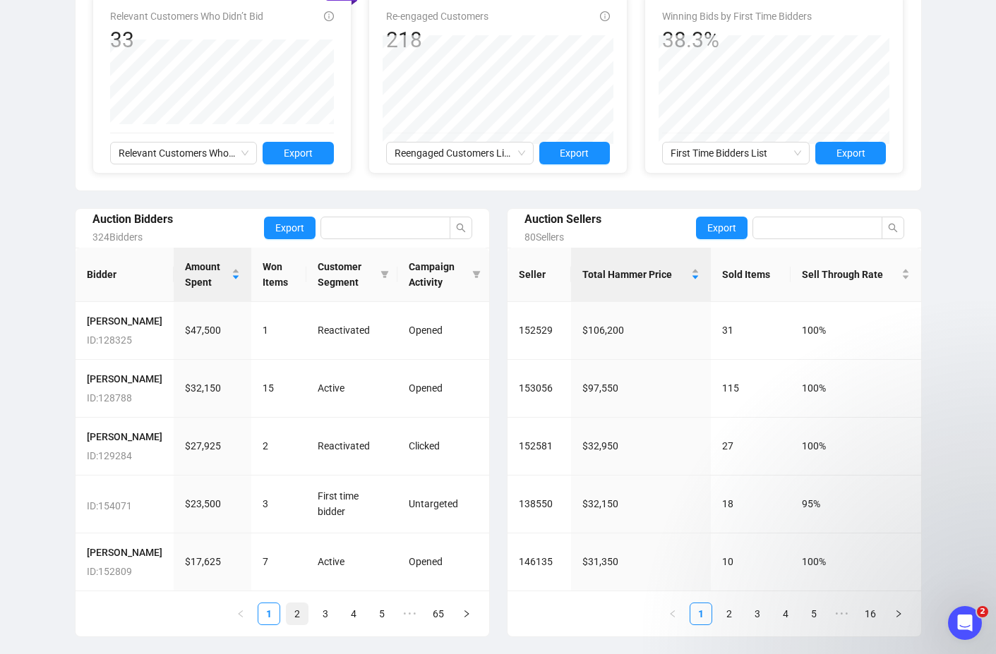
click at [300, 616] on link "2" at bounding box center [297, 614] width 21 height 21
